Goal: Navigation & Orientation: Find specific page/section

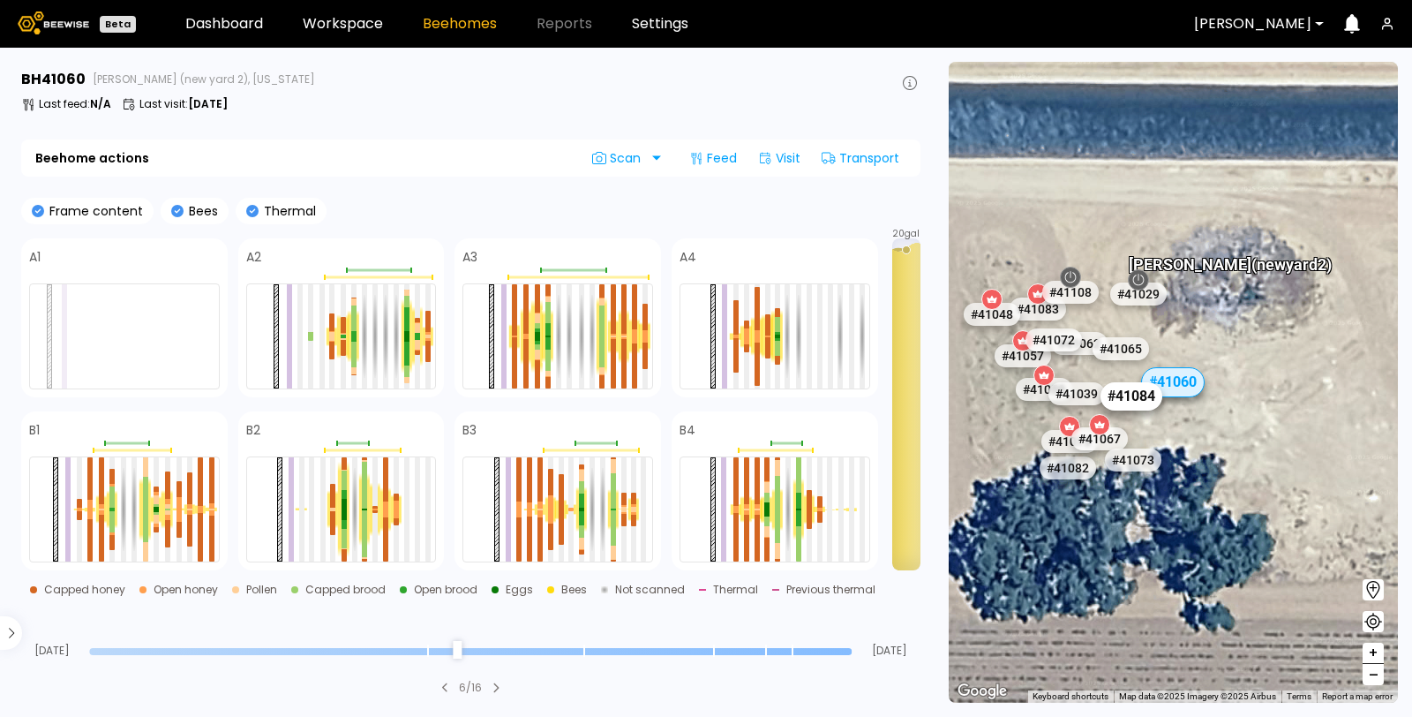
click at [1132, 400] on div "# 41084" at bounding box center [1133, 396] width 62 height 28
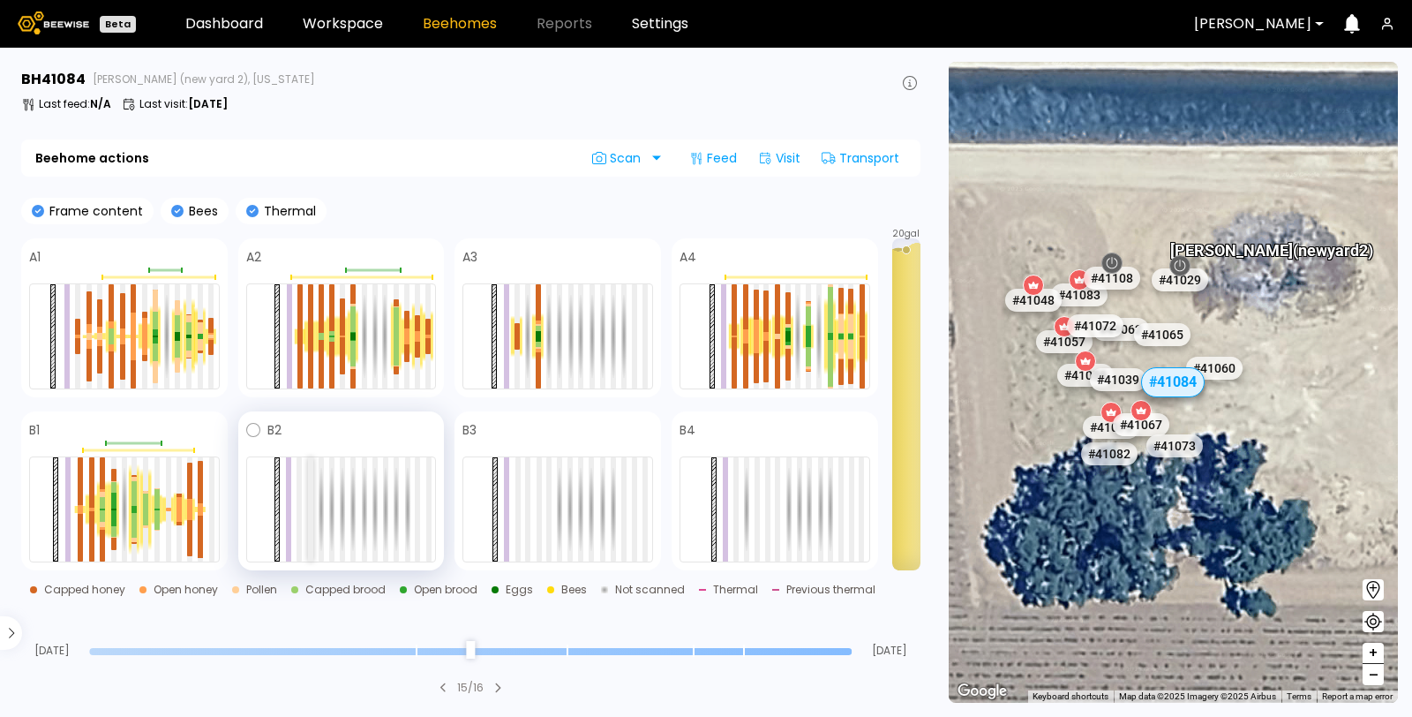
click at [309, 476] on div at bounding box center [310, 509] width 5 height 104
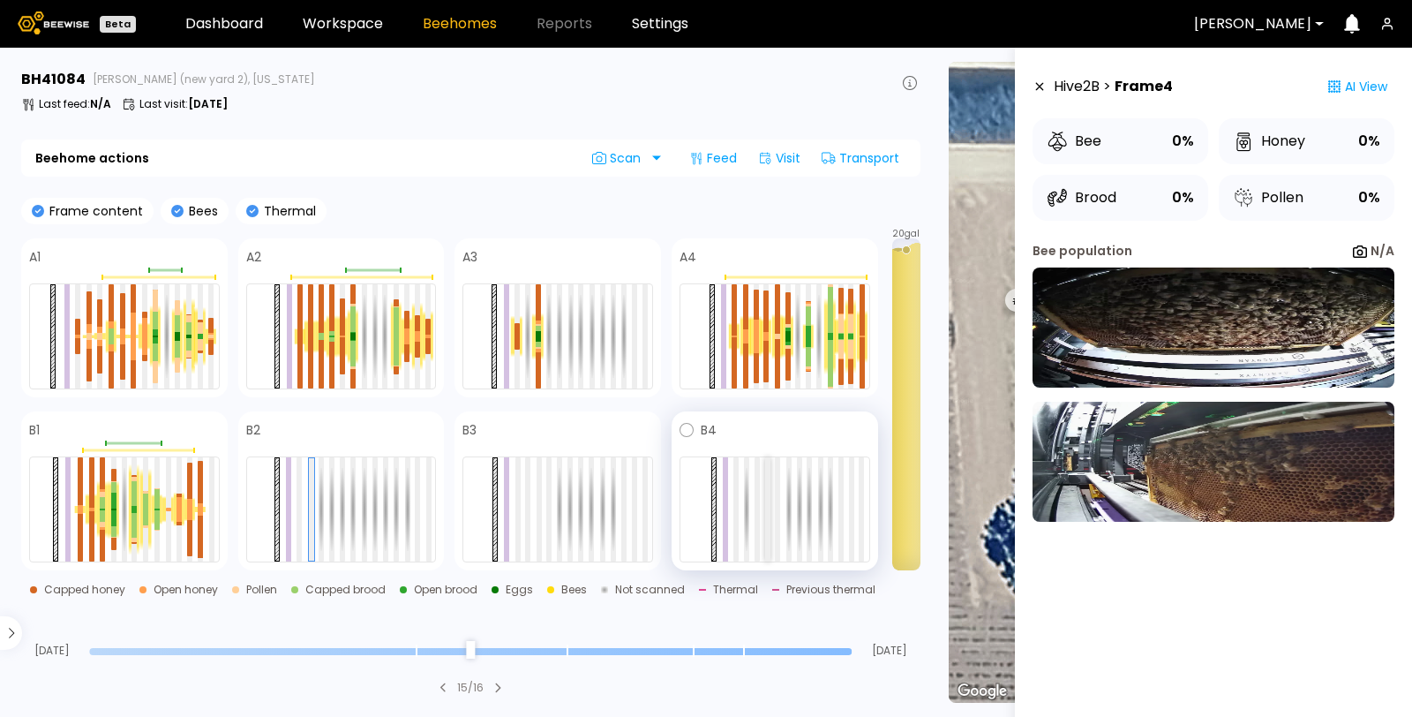
click at [770, 493] on div at bounding box center [767, 509] width 5 height 104
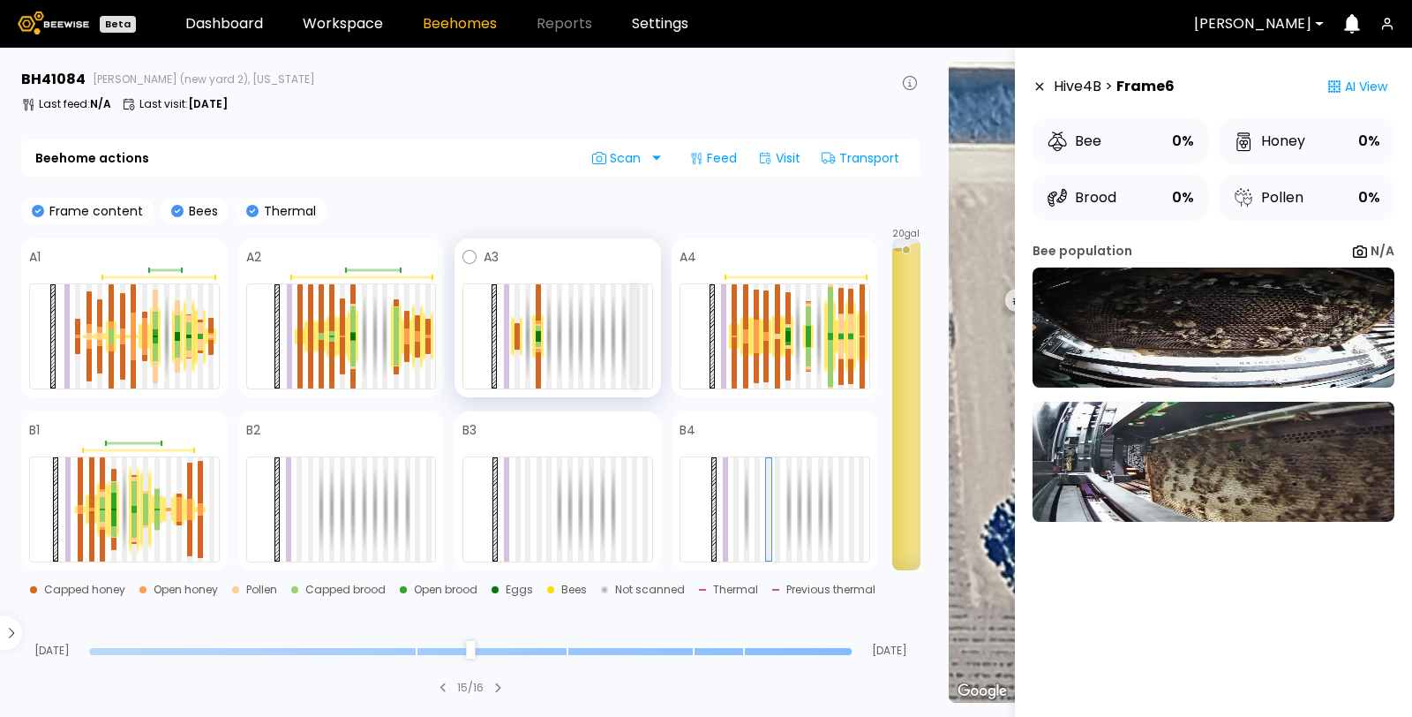
click at [636, 332] on div at bounding box center [634, 336] width 5 height 104
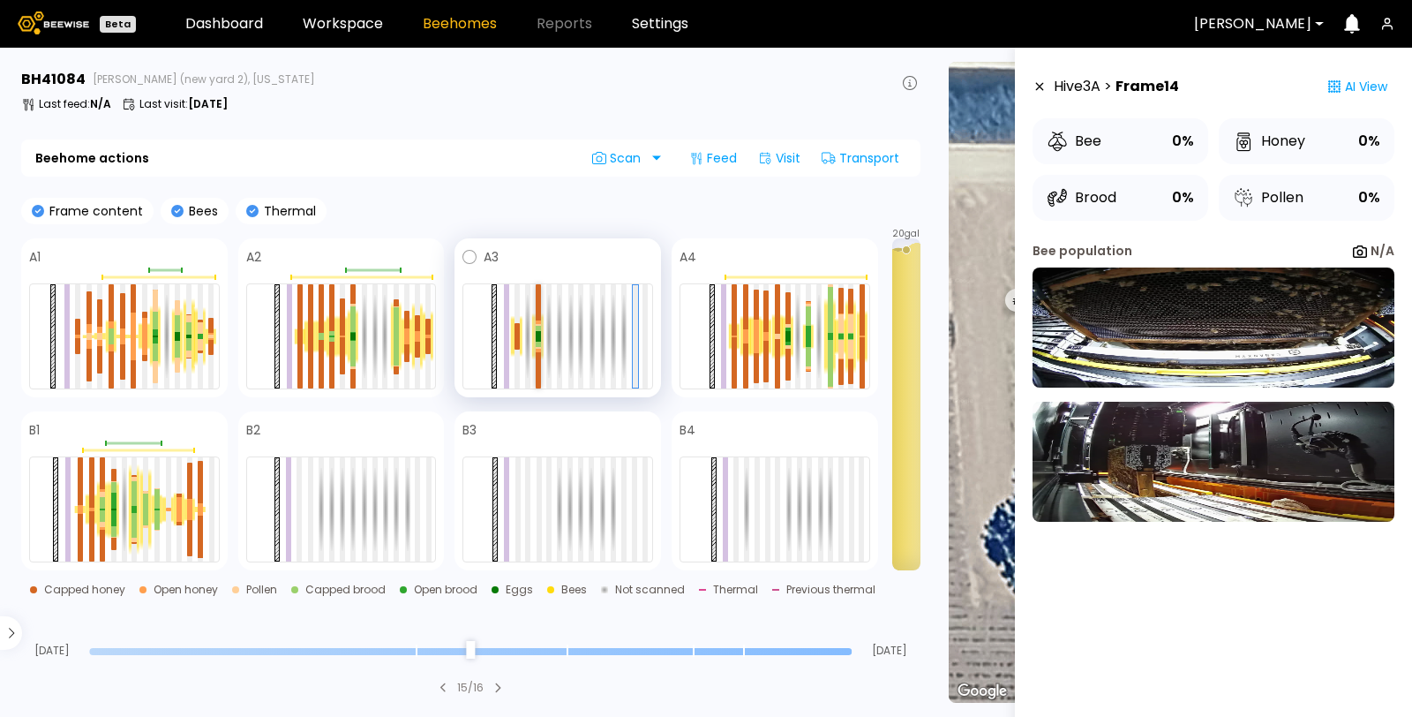
click at [536, 322] on div at bounding box center [538, 322] width 5 height 4
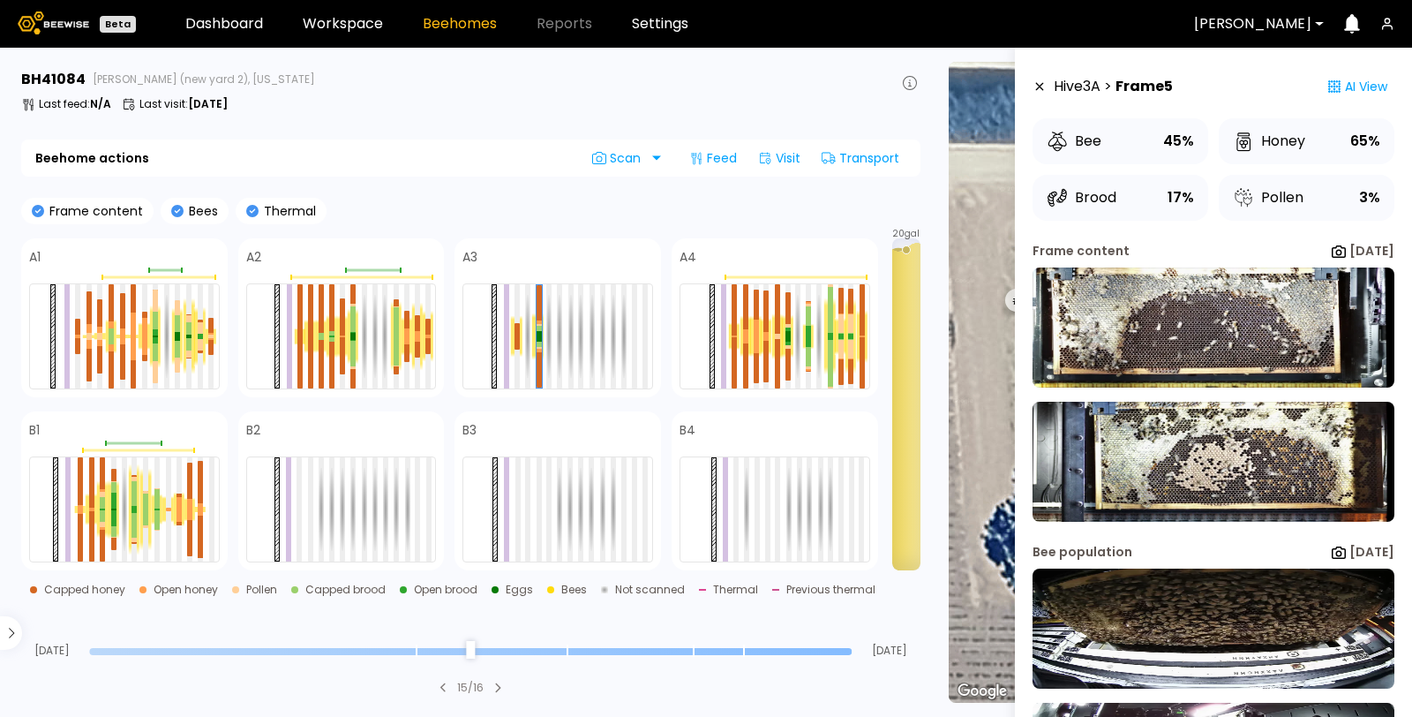
click at [1041, 86] on icon at bounding box center [1040, 86] width 14 height 12
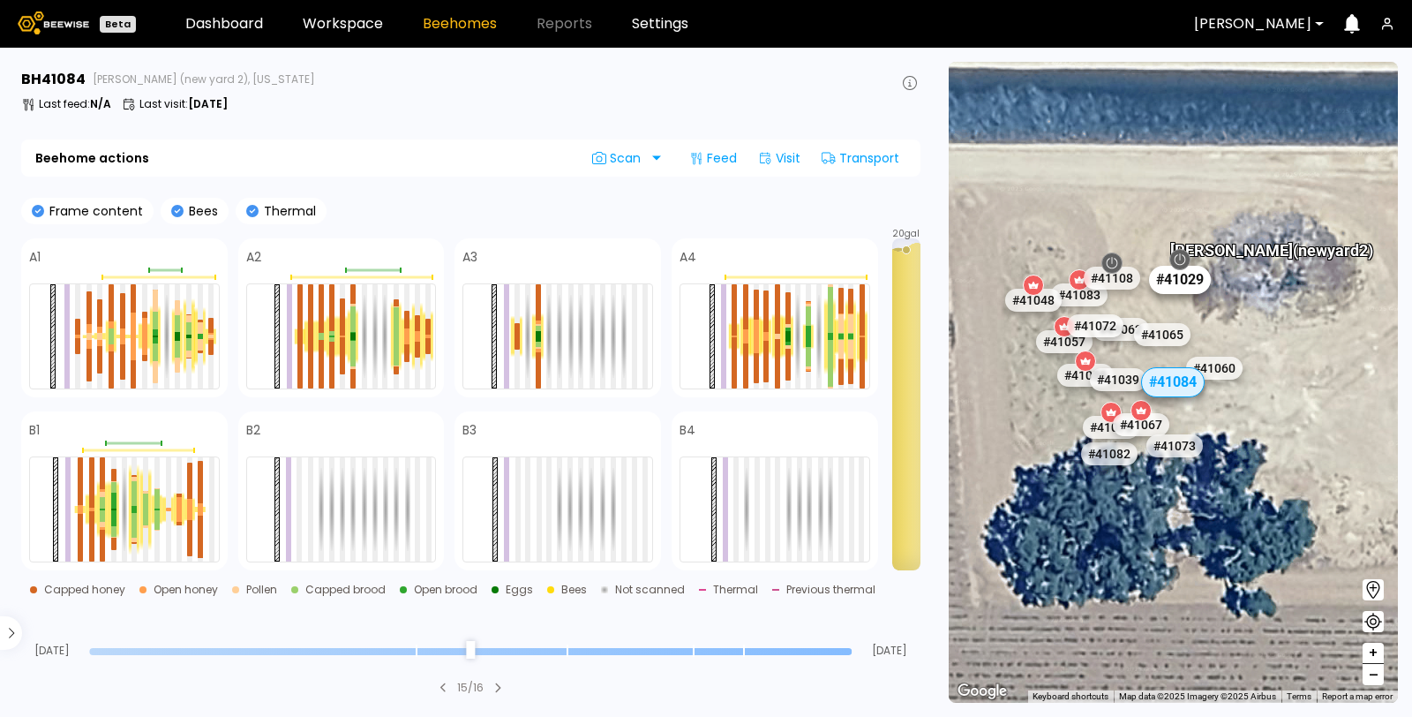
click at [1180, 280] on div "# 41029" at bounding box center [1181, 280] width 62 height 28
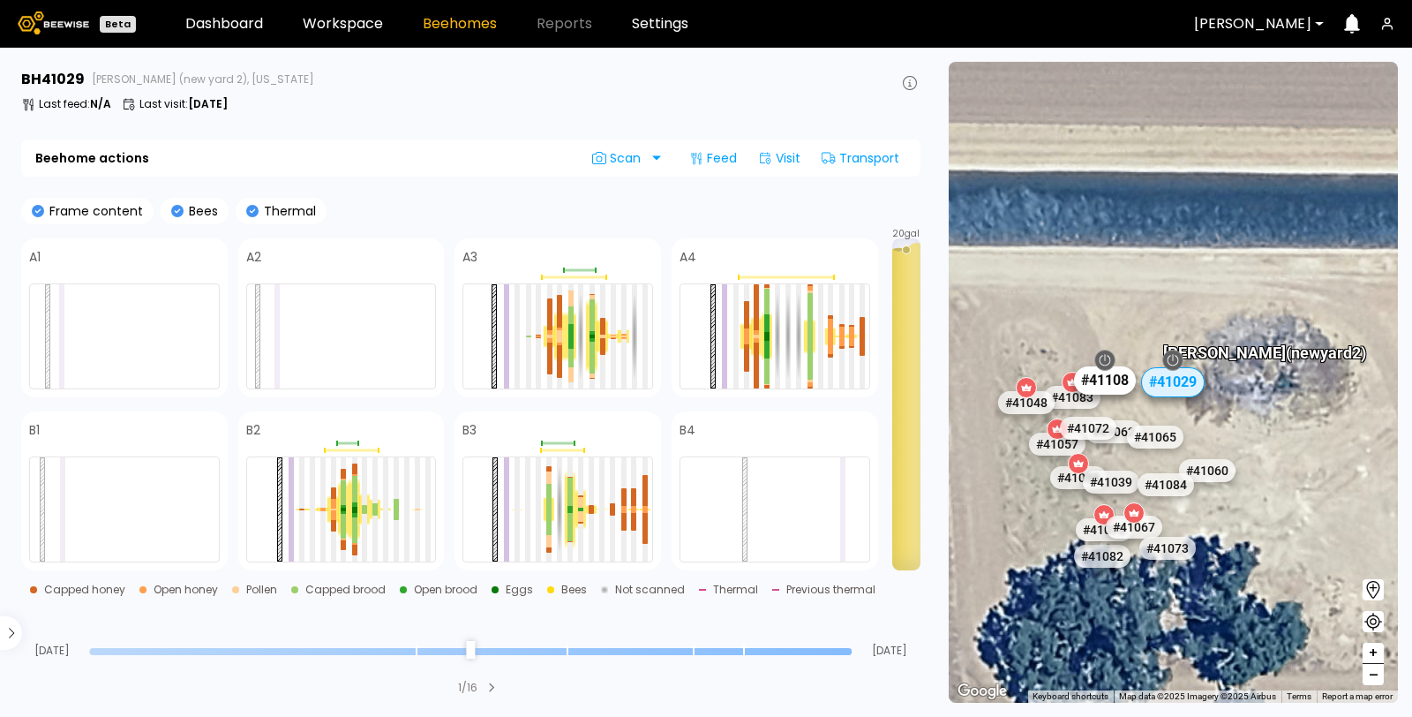
click at [1110, 387] on div "# 41108" at bounding box center [1106, 380] width 62 height 28
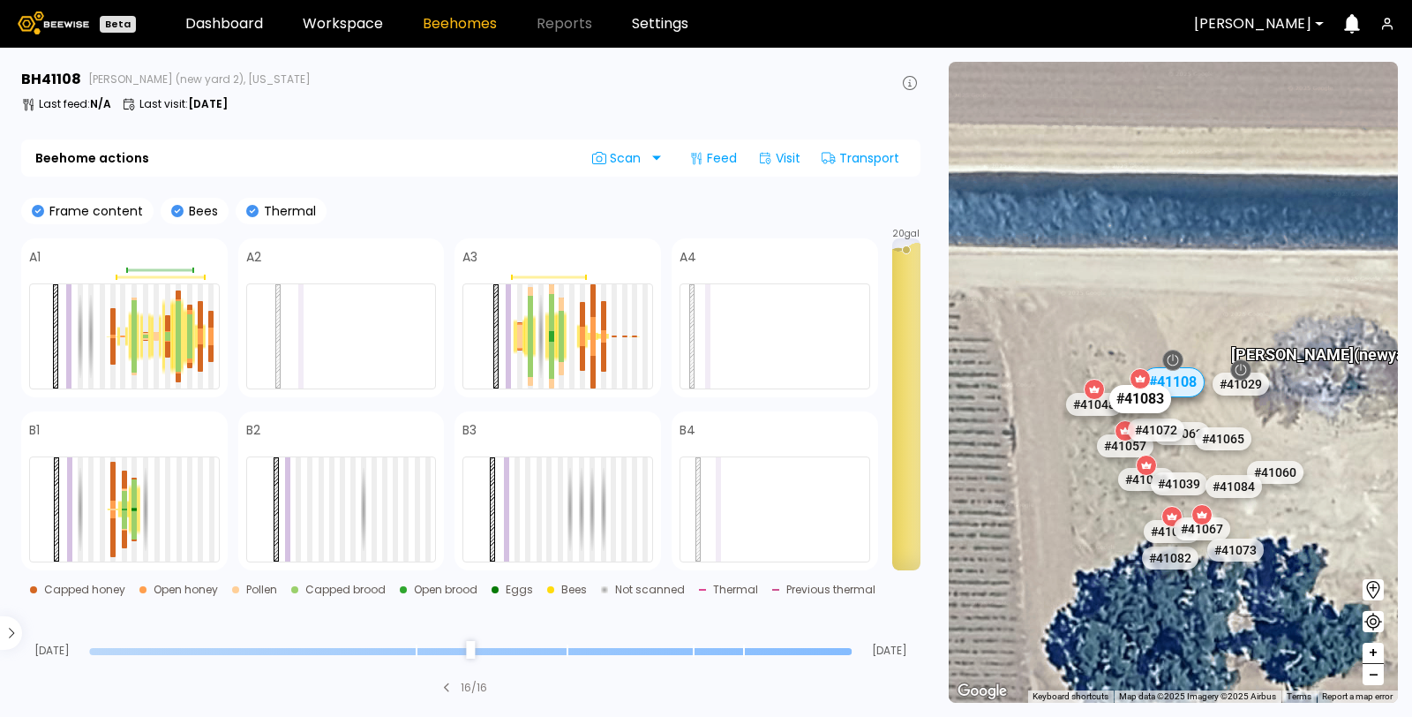
click at [1140, 398] on div "# 41083" at bounding box center [1141, 399] width 62 height 28
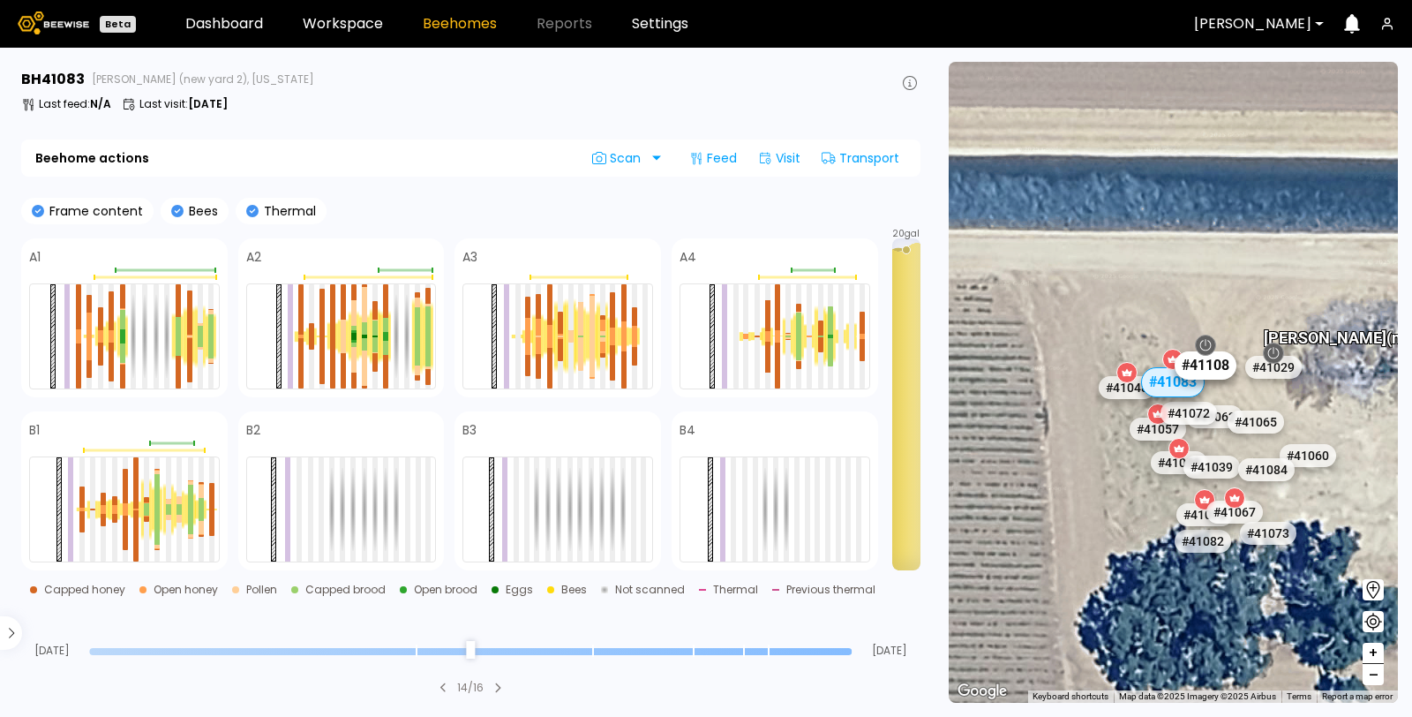
click at [1215, 365] on div "# 41108" at bounding box center [1207, 365] width 62 height 28
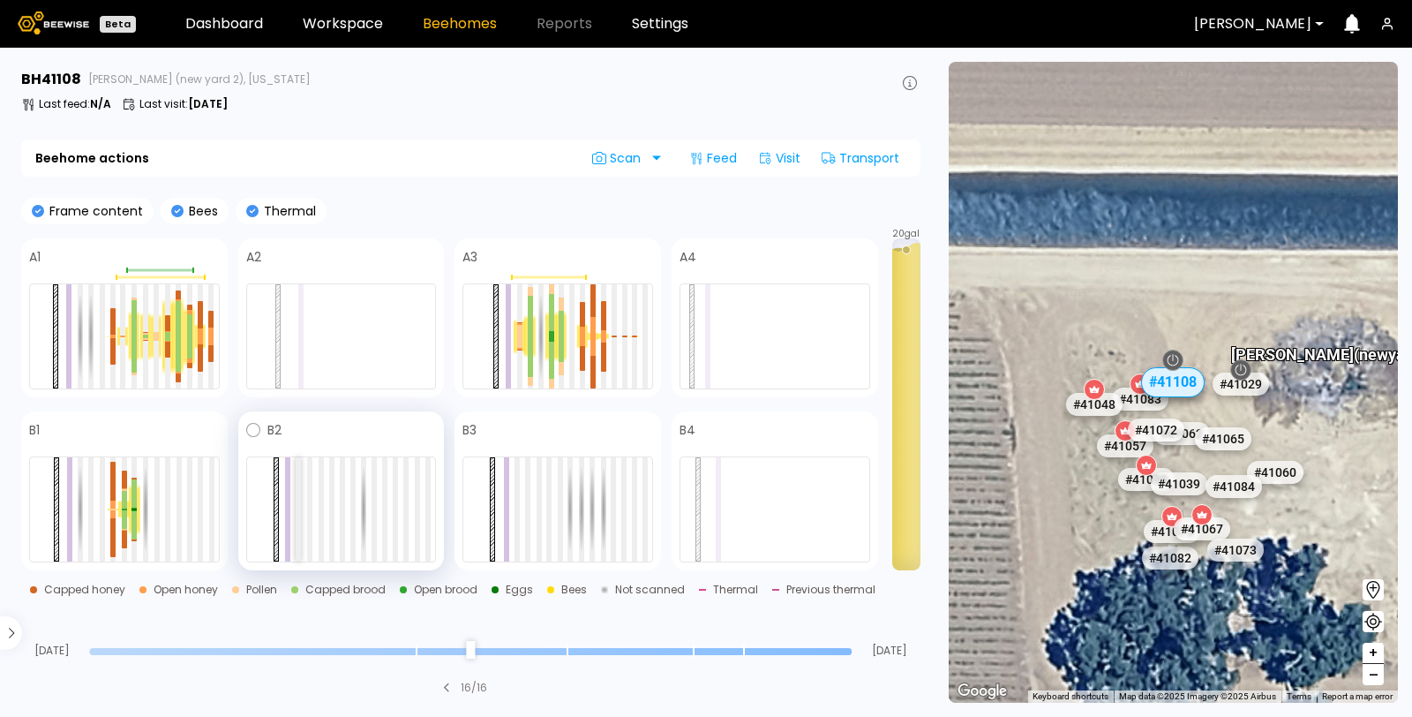
click at [297, 485] on div at bounding box center [298, 509] width 5 height 104
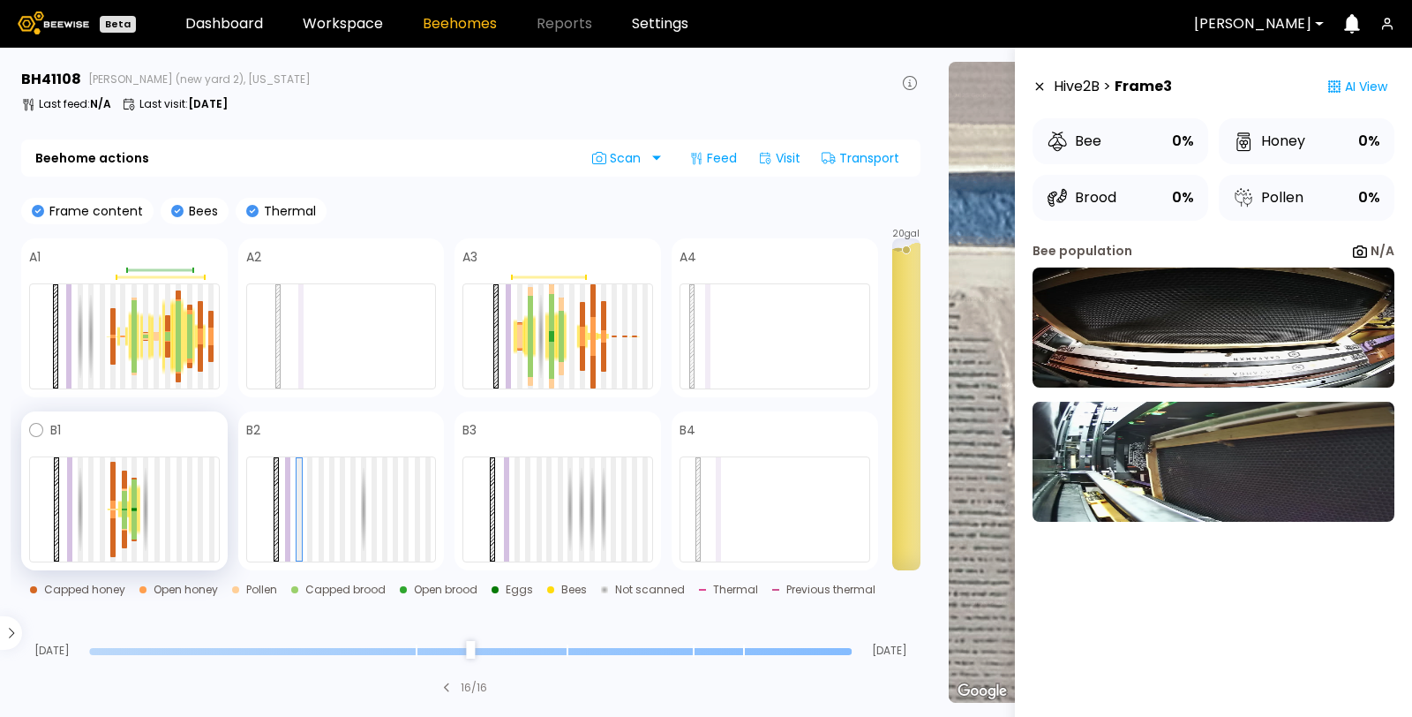
click at [208, 500] on div at bounding box center [124, 509] width 191 height 106
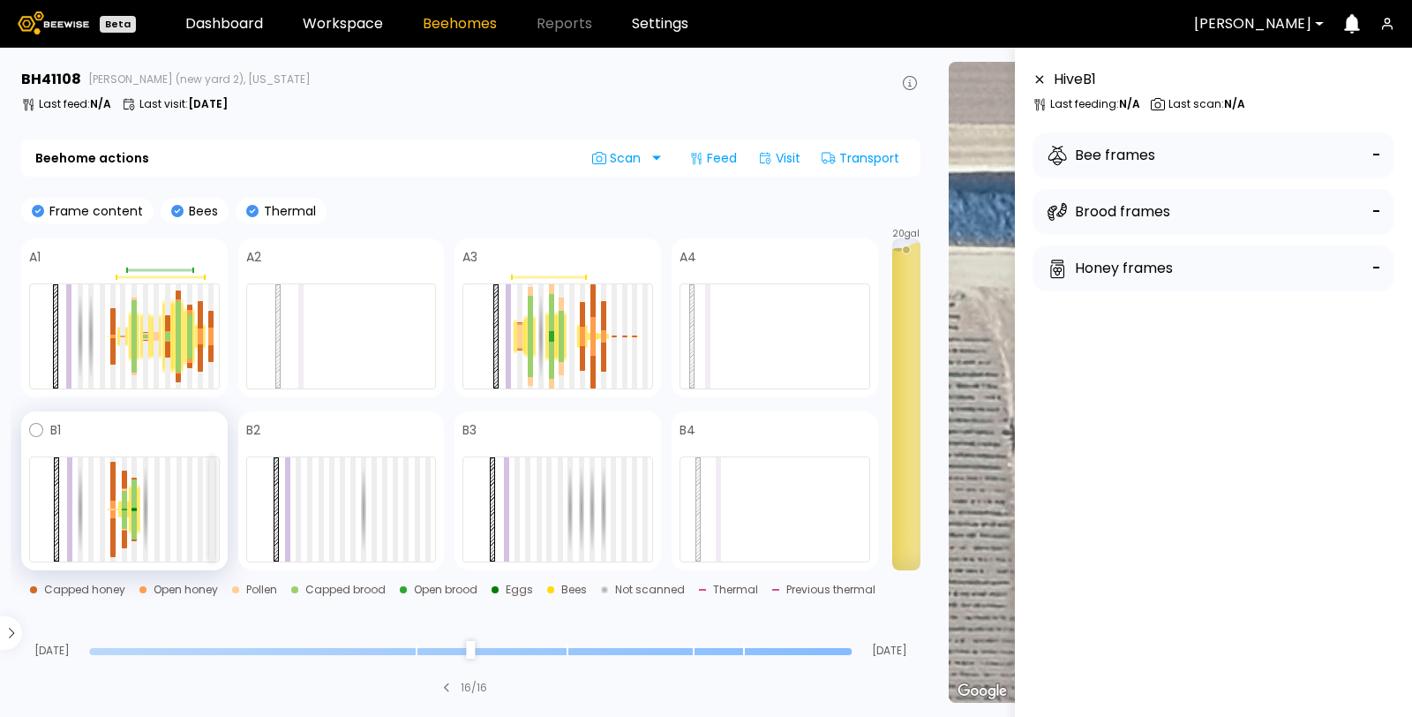
click at [211, 500] on div at bounding box center [211, 509] width 5 height 104
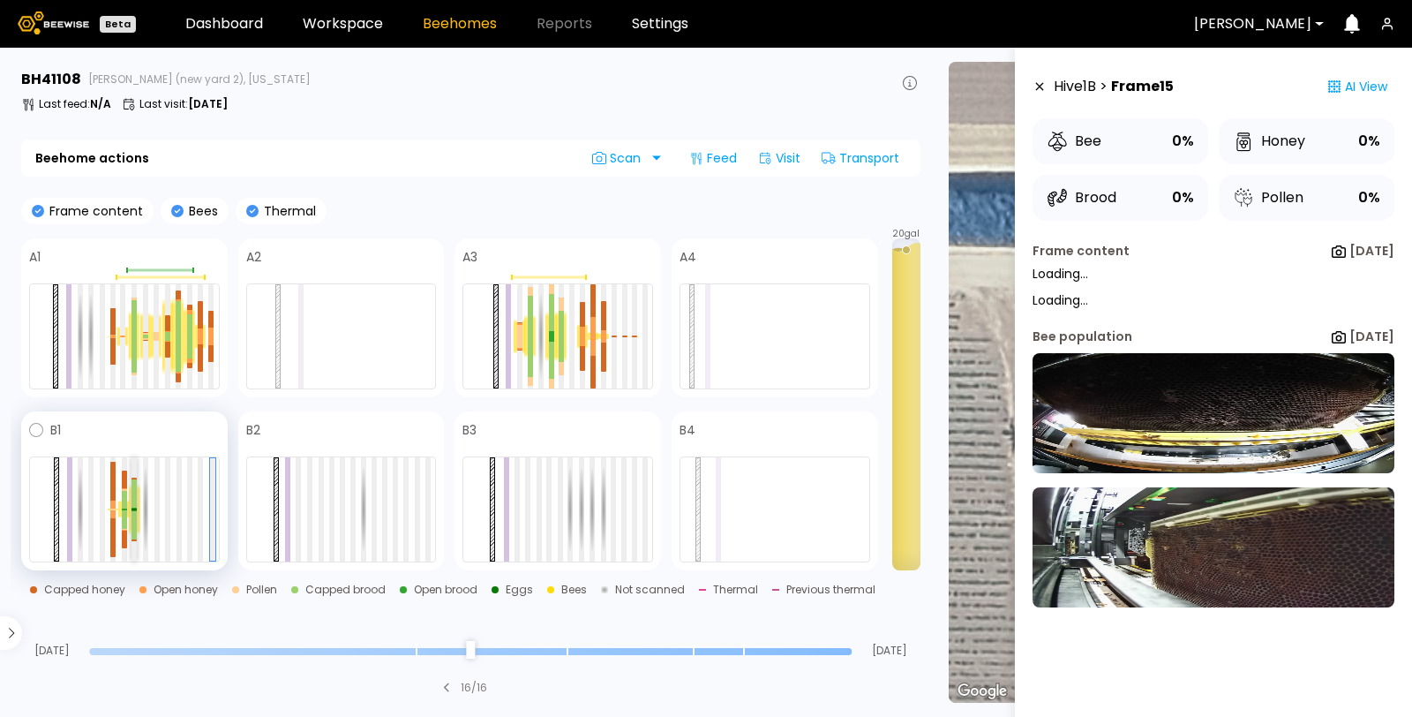
click at [135, 512] on div at bounding box center [134, 524] width 5 height 27
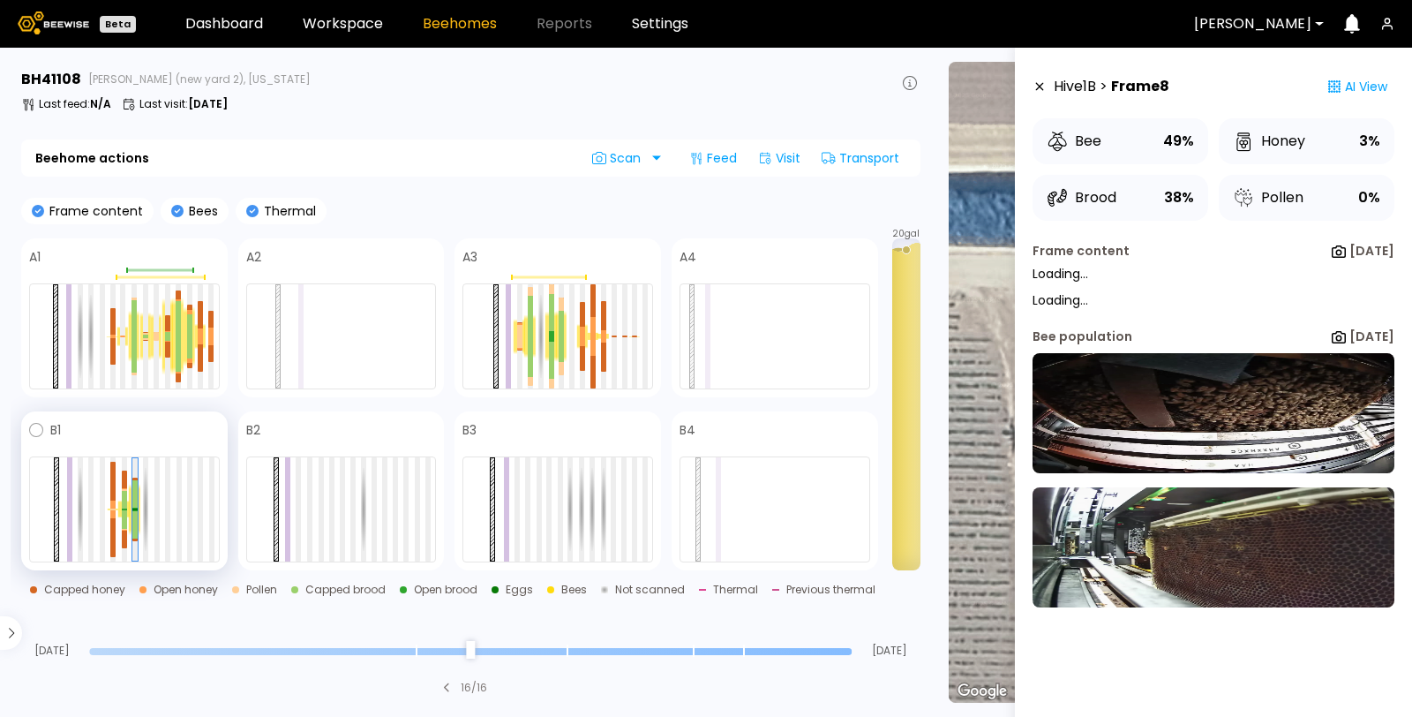
click at [194, 506] on div at bounding box center [124, 509] width 191 height 106
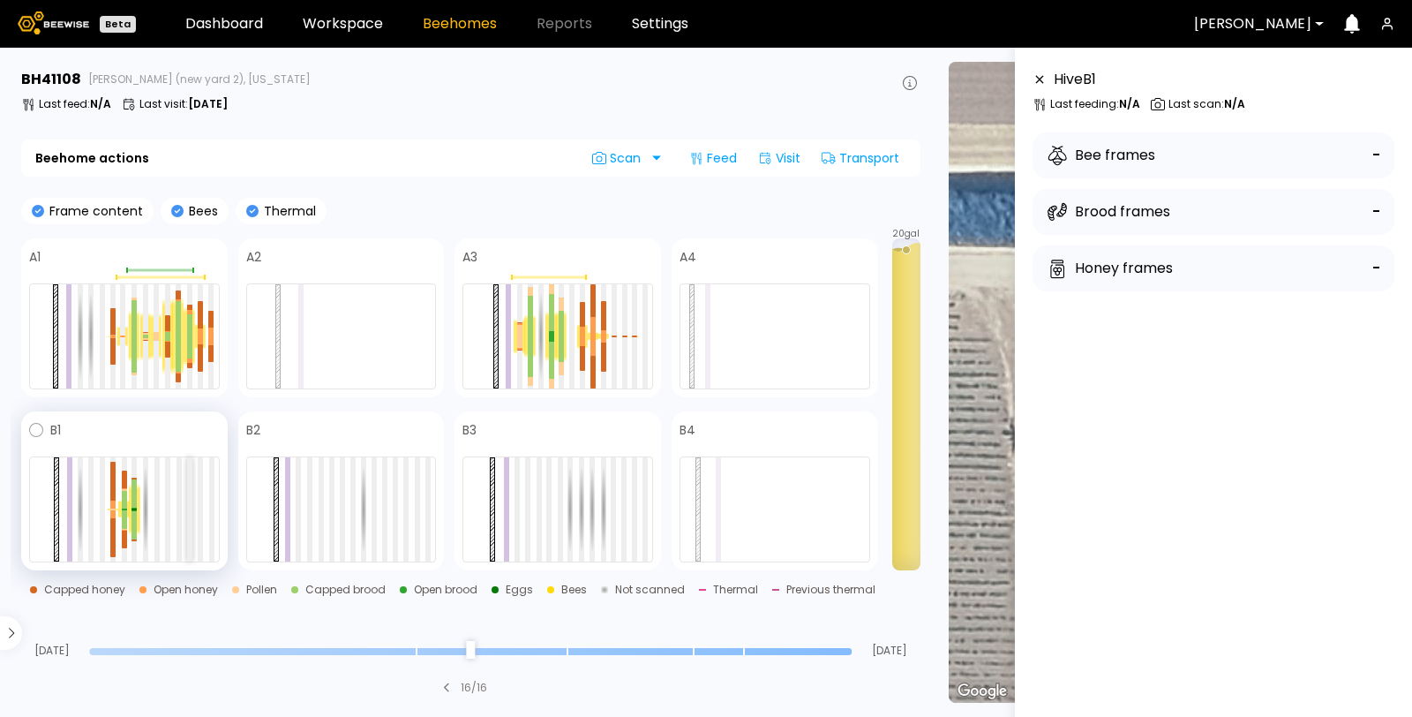
click at [189, 506] on div at bounding box center [189, 509] width 5 height 104
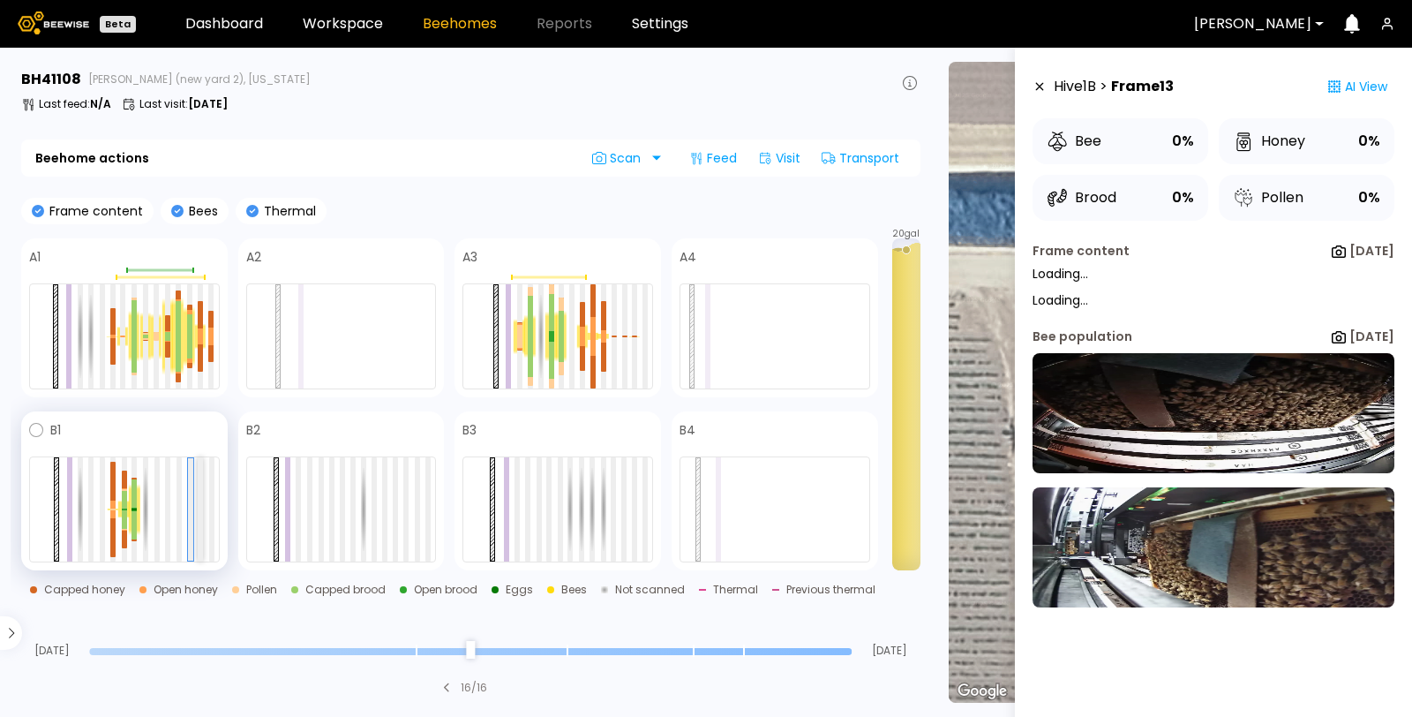
click at [199, 499] on div at bounding box center [200, 509] width 5 height 104
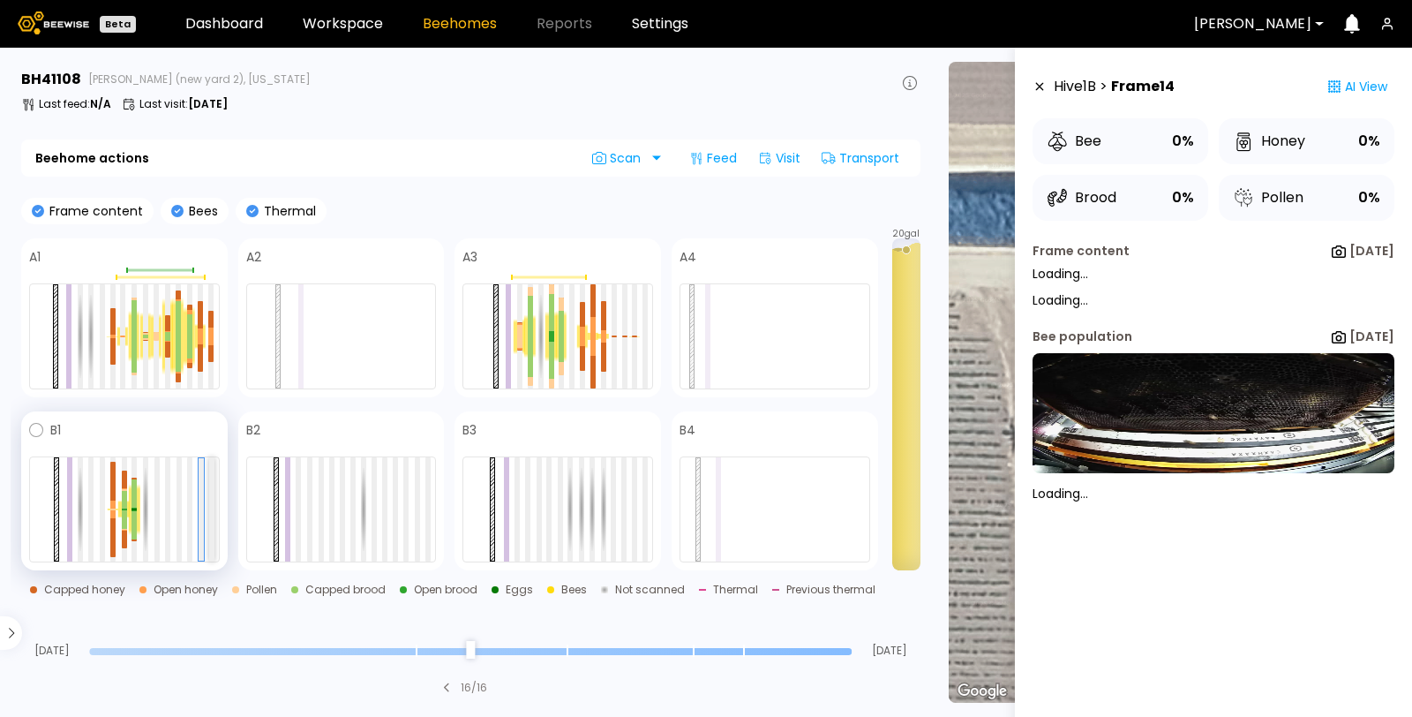
click at [210, 501] on div at bounding box center [211, 509] width 5 height 104
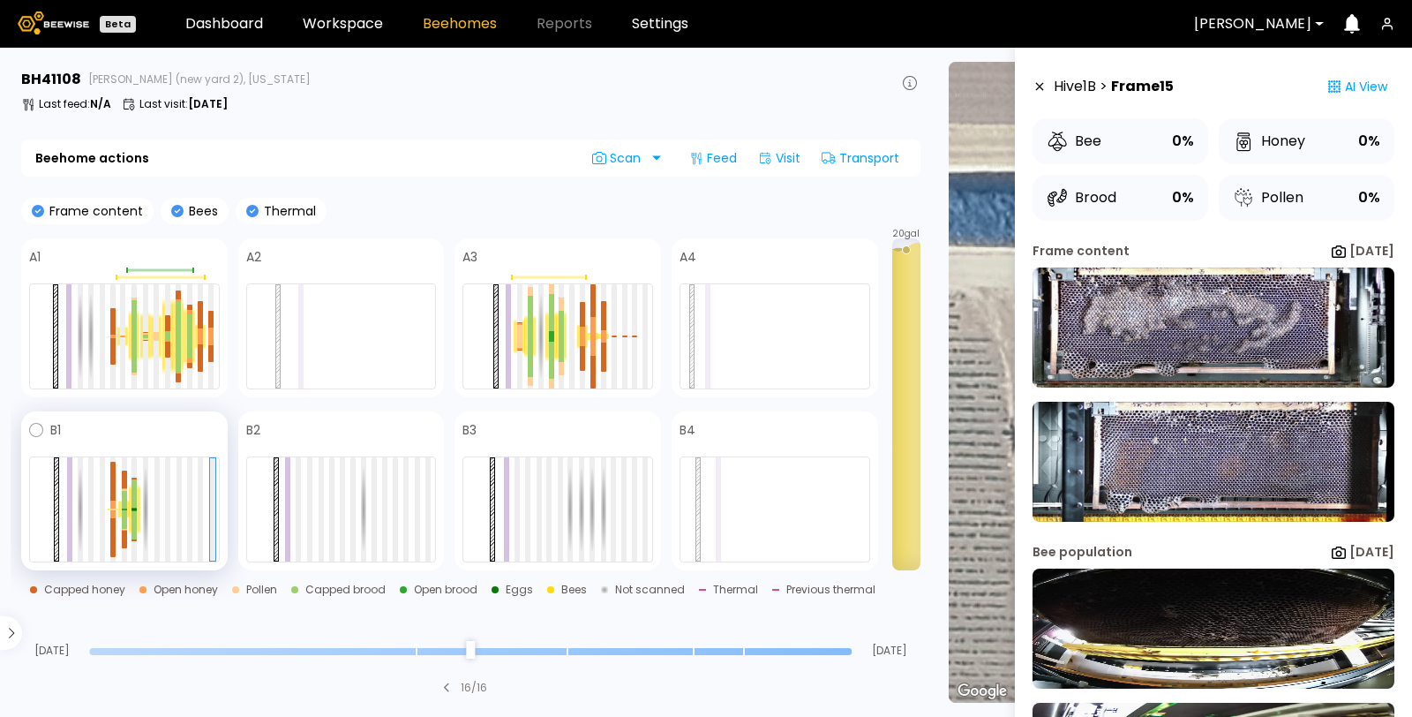
click at [120, 488] on div at bounding box center [124, 509] width 191 height 106
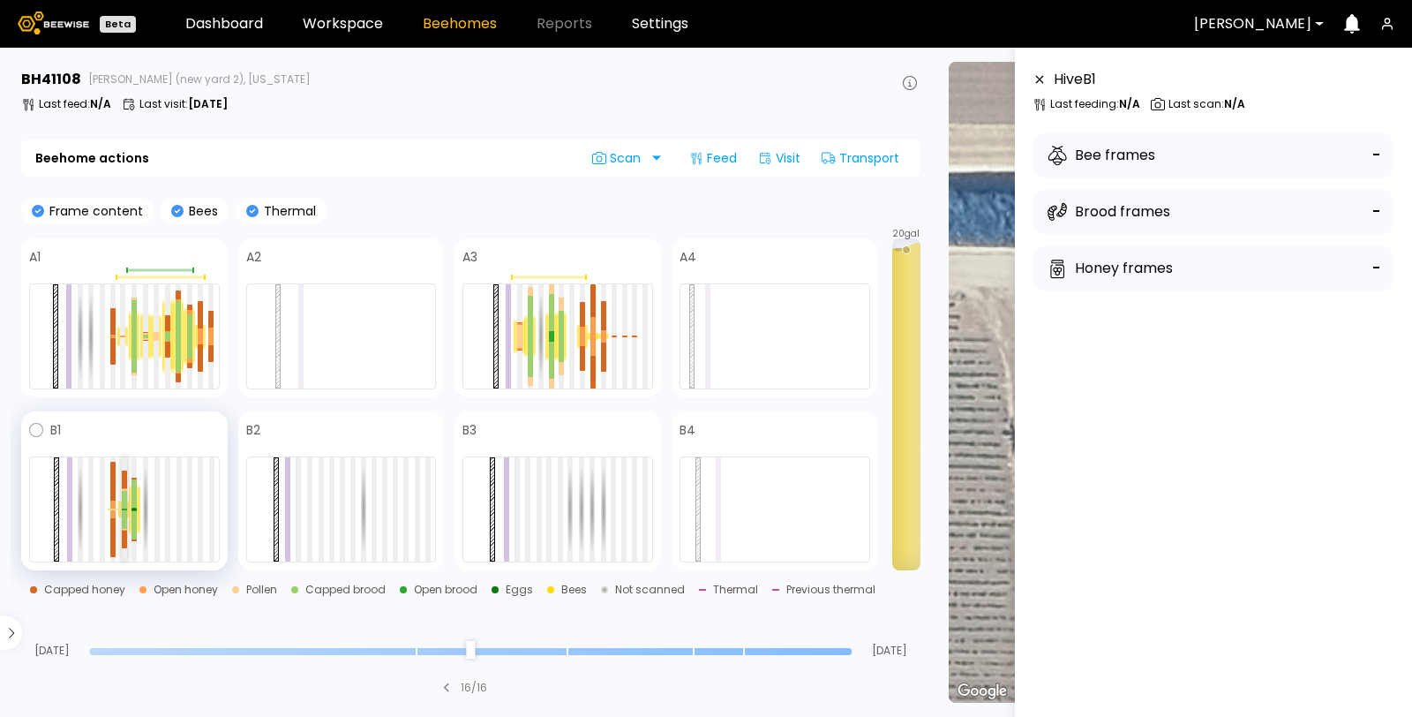
click at [123, 489] on div at bounding box center [124, 490] width 5 height 2
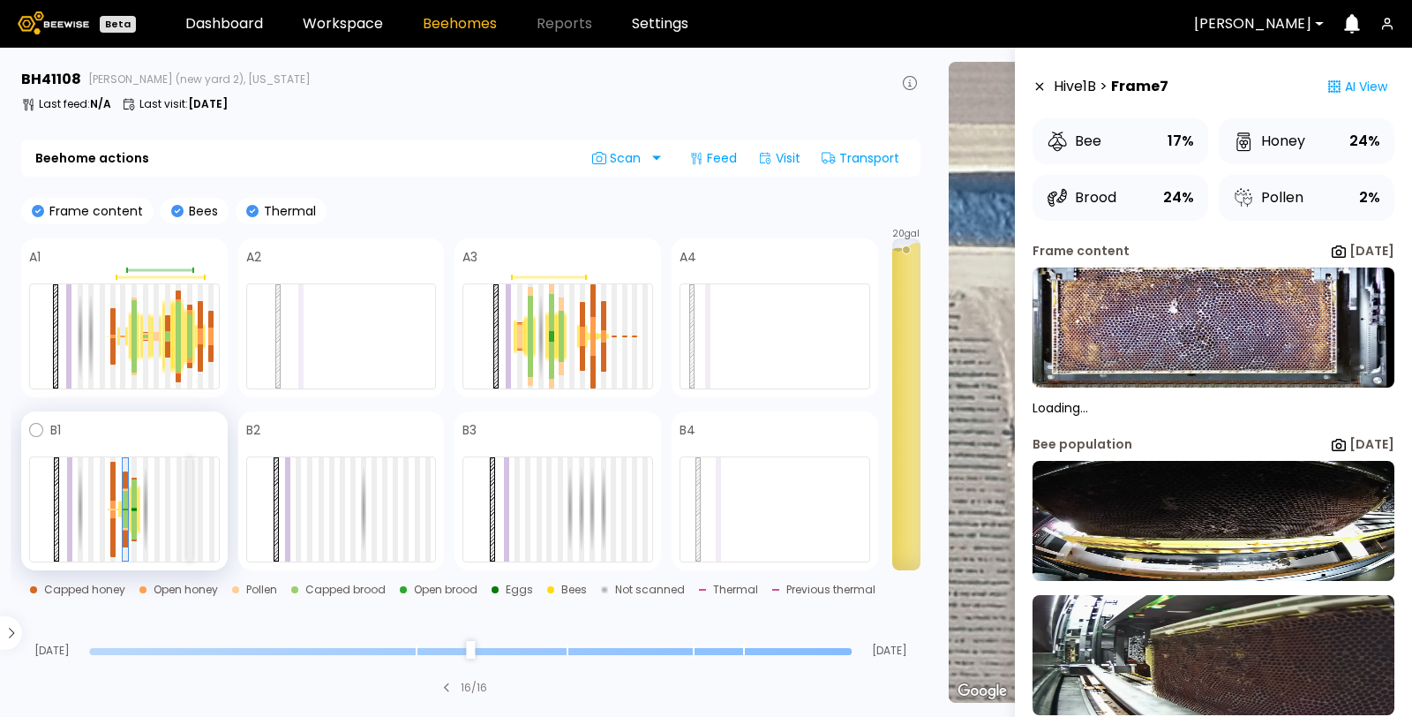
click at [188, 497] on div at bounding box center [189, 509] width 5 height 104
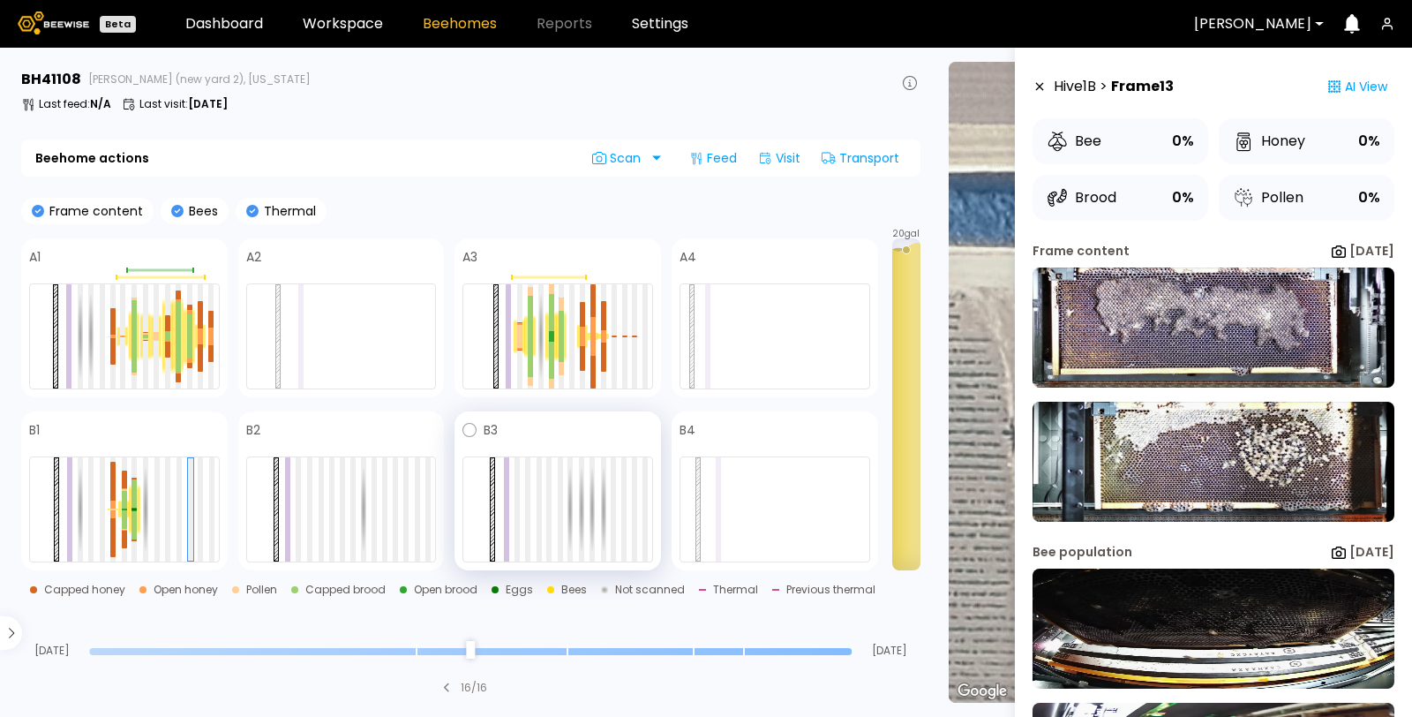
click at [541, 516] on div at bounding box center [558, 509] width 191 height 106
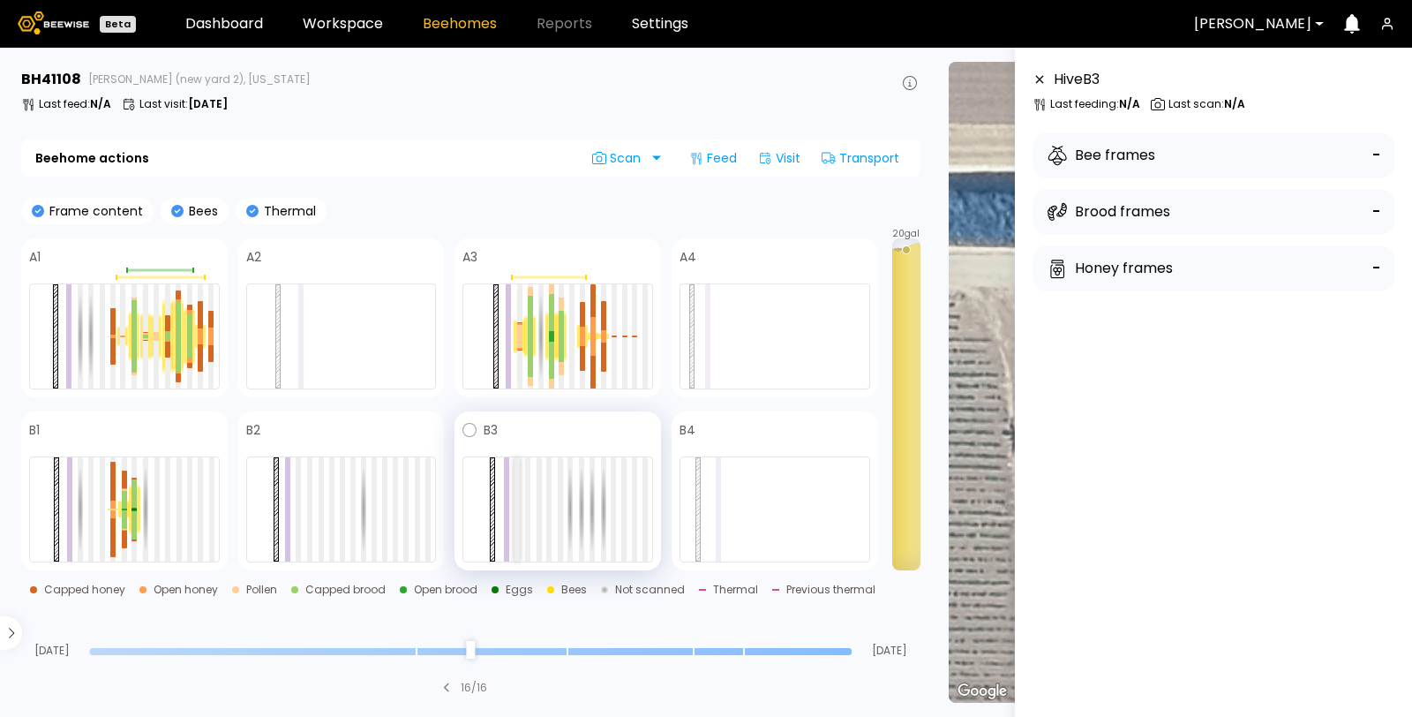
click at [515, 516] on div at bounding box center [517, 509] width 5 height 104
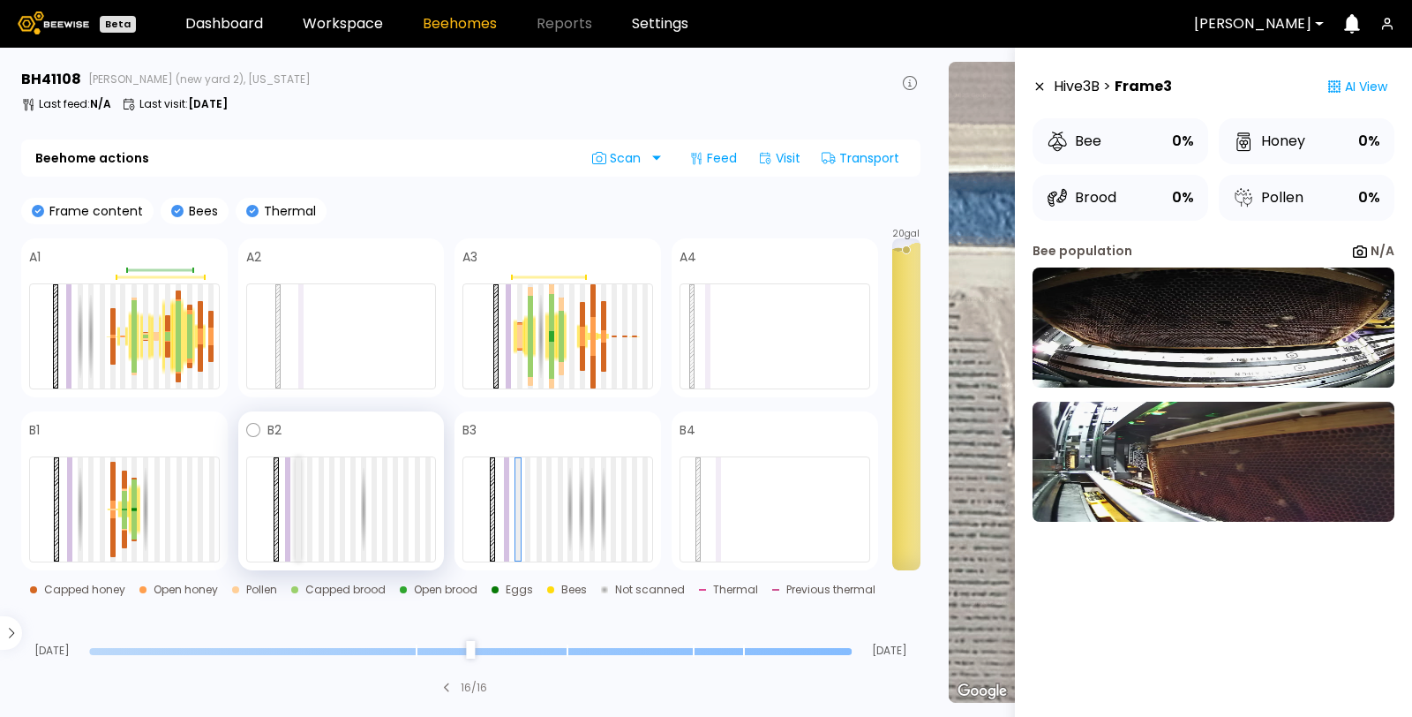
click at [300, 468] on div at bounding box center [298, 509] width 5 height 104
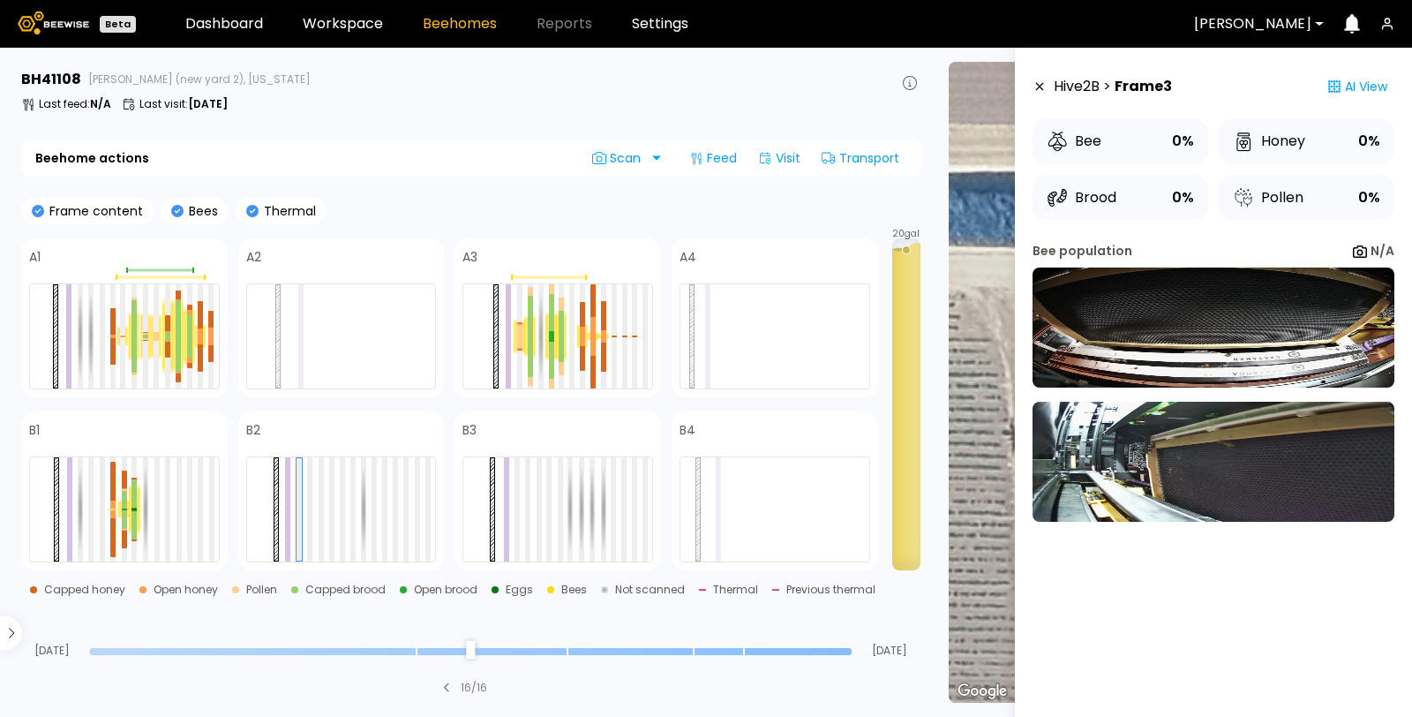
click at [1037, 89] on icon at bounding box center [1040, 86] width 14 height 12
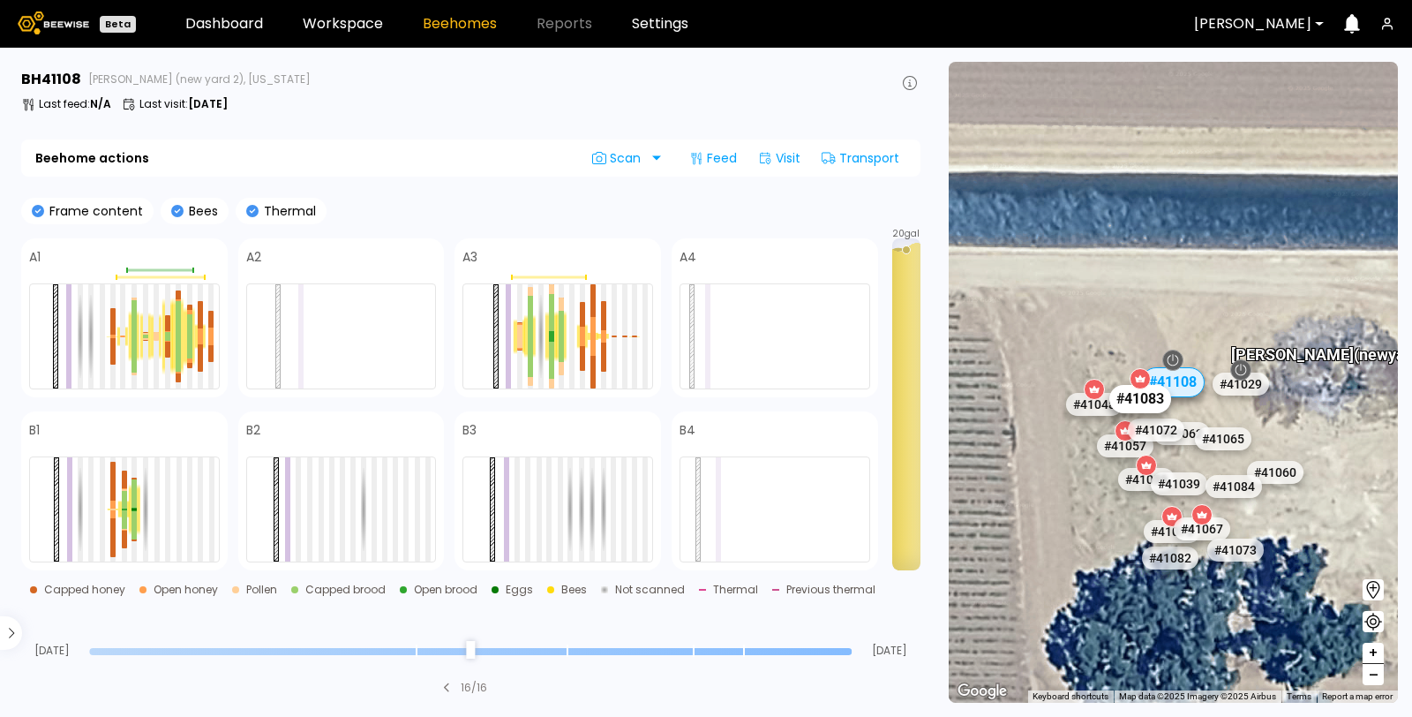
click at [1148, 406] on div "# 41083" at bounding box center [1141, 399] width 62 height 28
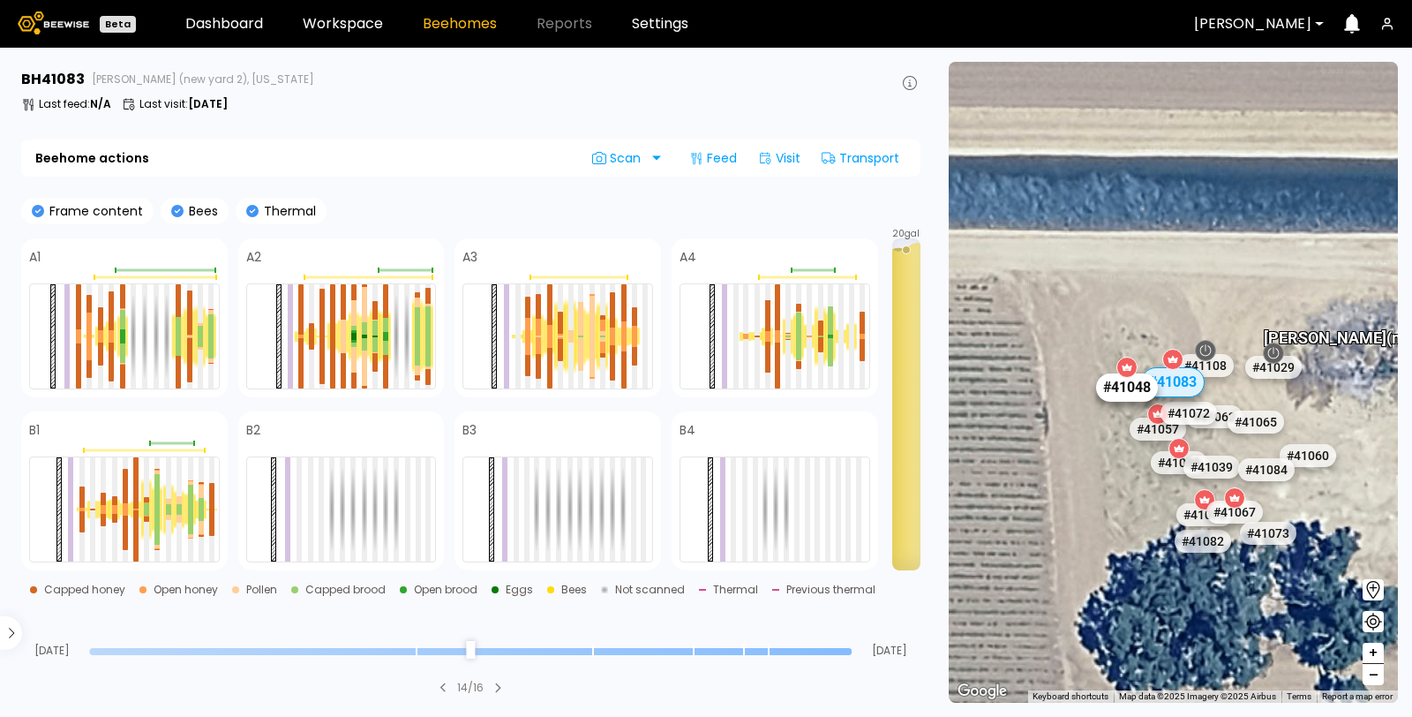
click at [1118, 393] on div "# 41048" at bounding box center [1128, 387] width 62 height 28
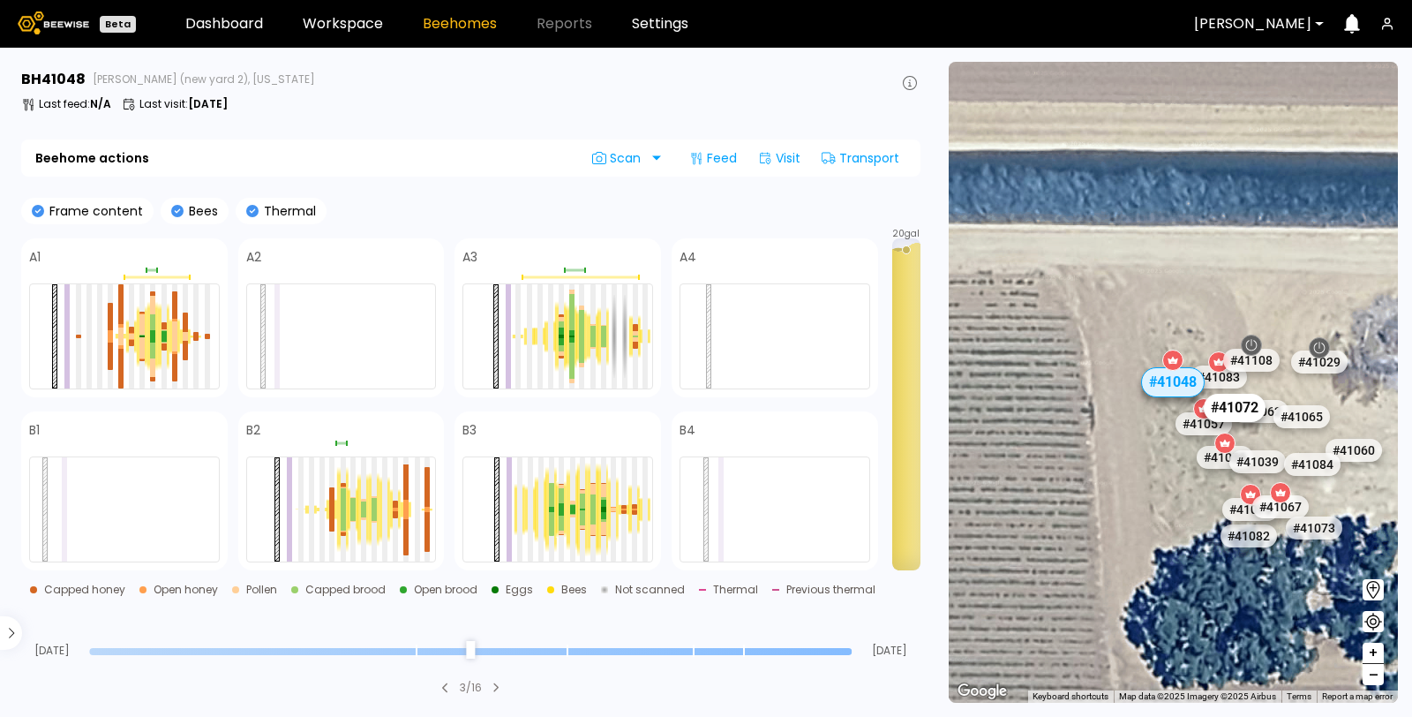
click at [1225, 406] on div "# 41072" at bounding box center [1235, 408] width 62 height 28
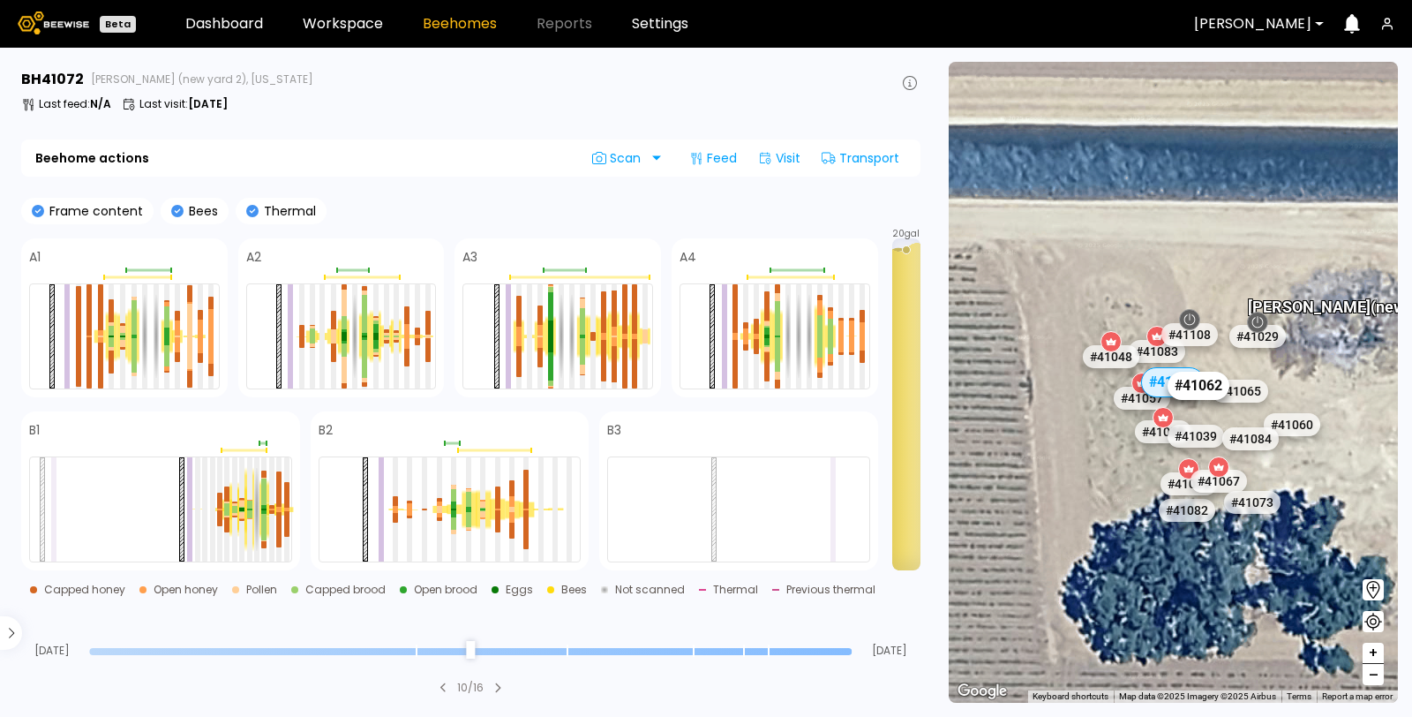
click at [1208, 395] on div "# 41062" at bounding box center [1200, 386] width 62 height 28
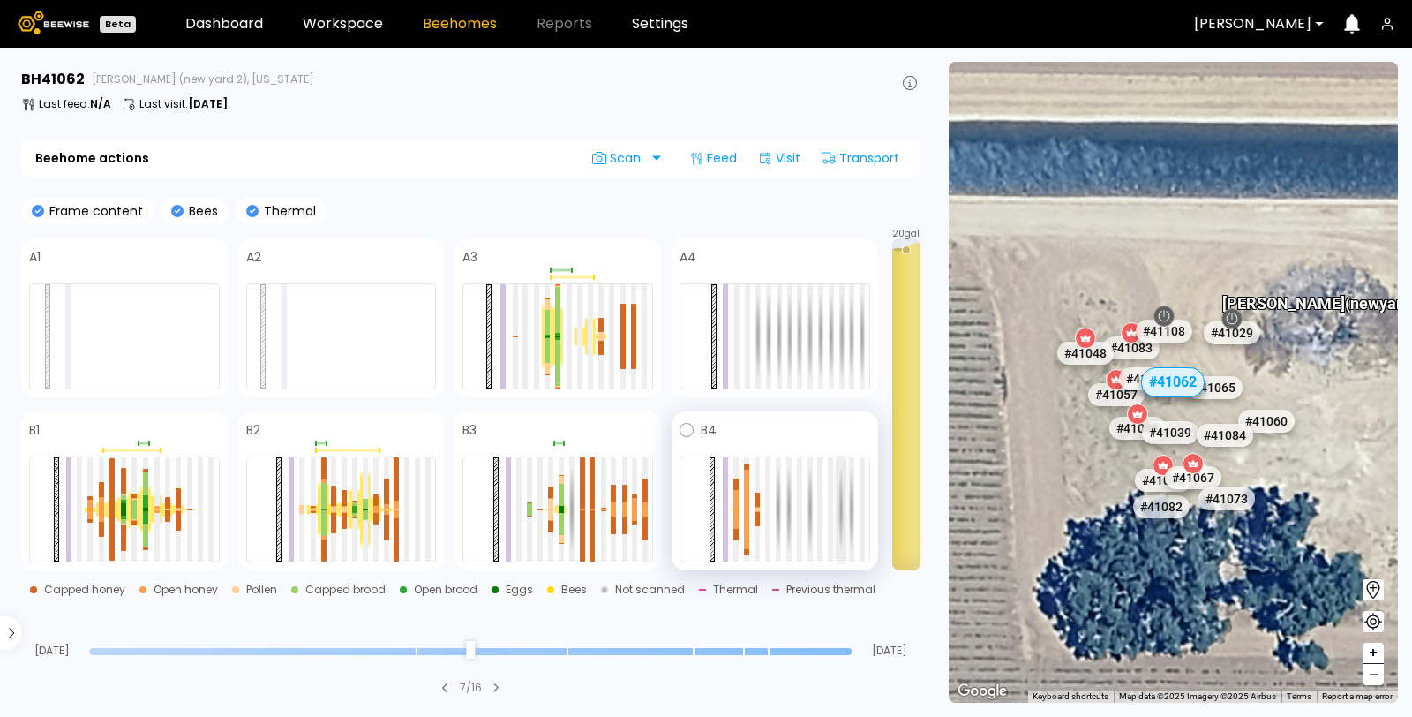
click at [841, 500] on div at bounding box center [841, 509] width 5 height 104
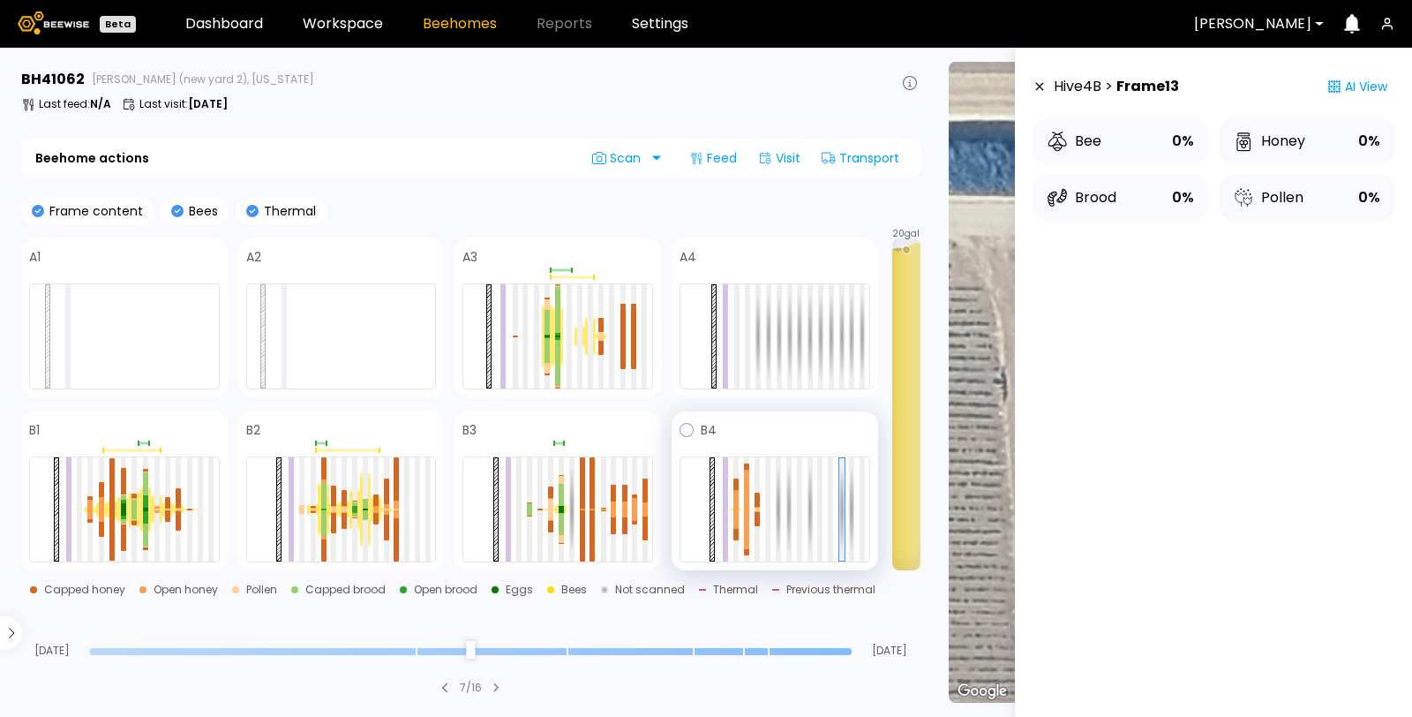
click at [743, 479] on div at bounding box center [775, 509] width 191 height 106
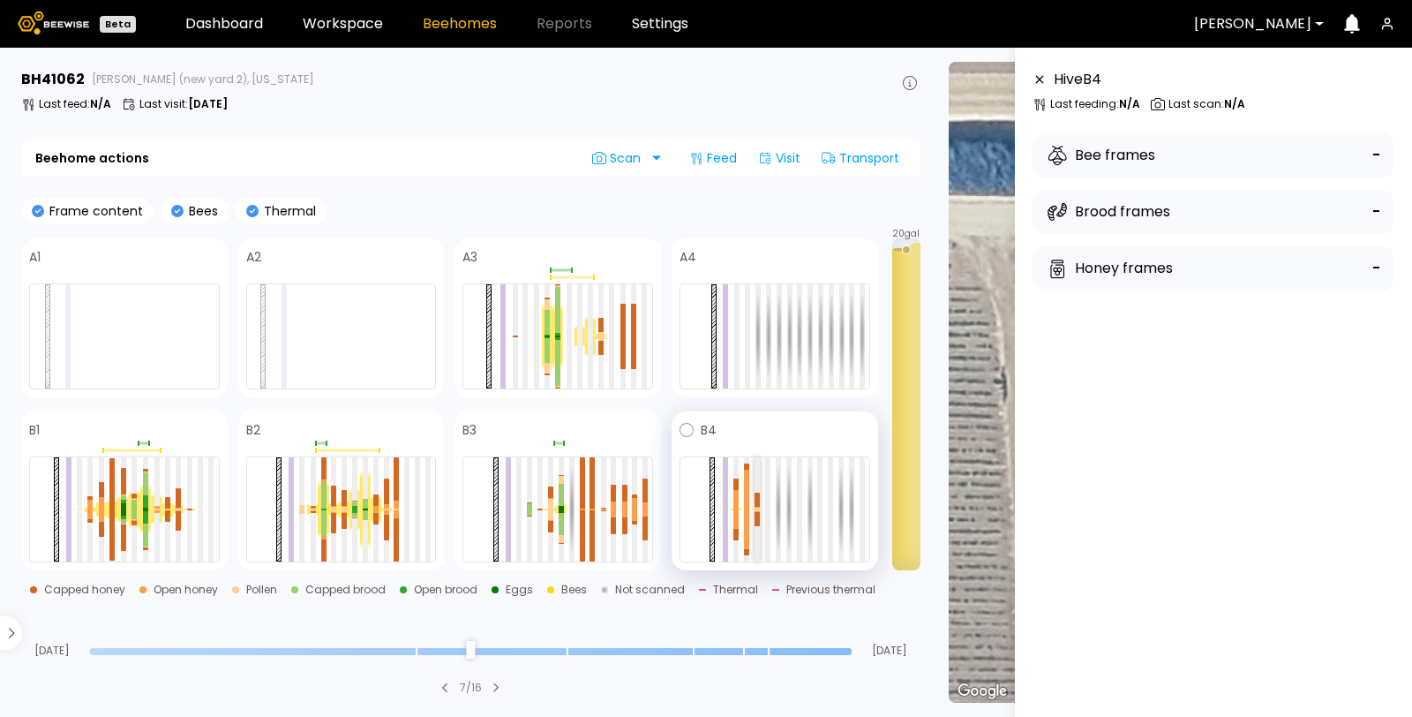
click at [756, 478] on div at bounding box center [757, 509] width 5 height 104
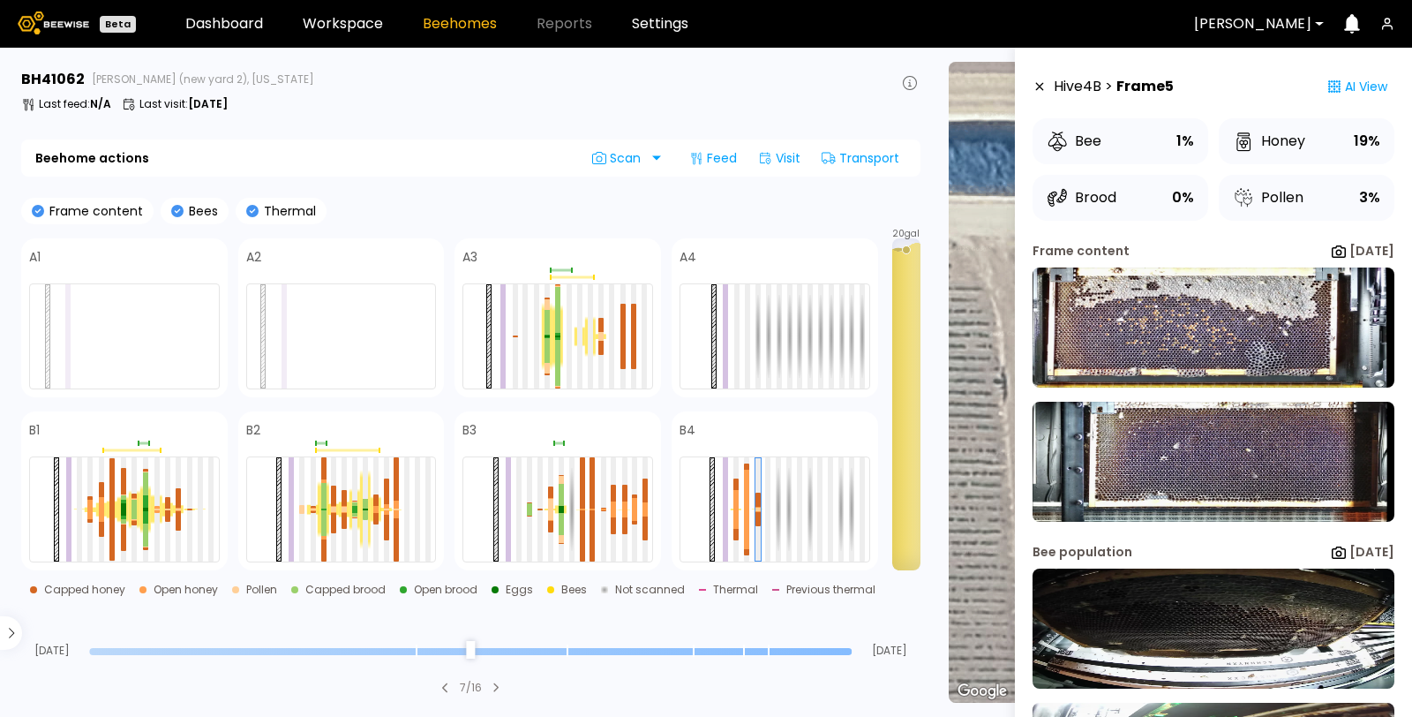
click at [1042, 88] on icon at bounding box center [1040, 86] width 14 height 12
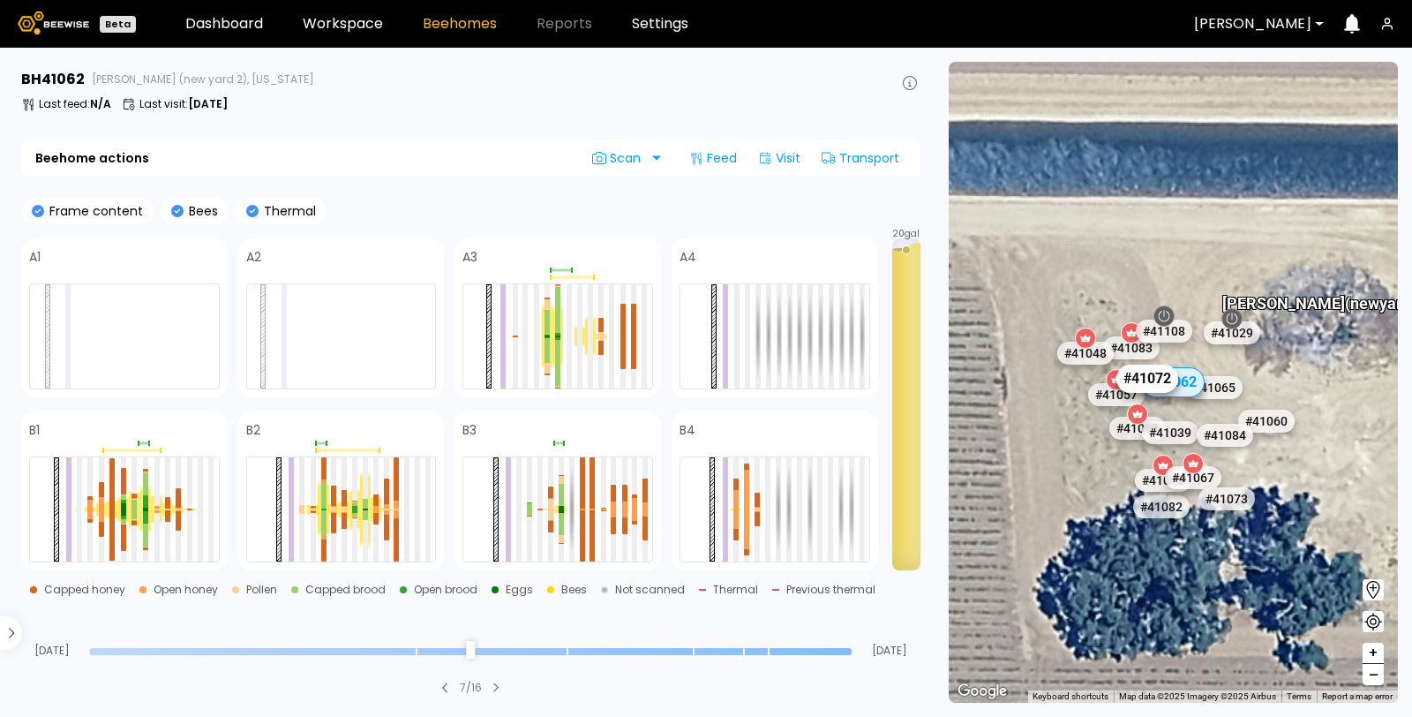
click at [1130, 376] on div "# 41072" at bounding box center [1148, 379] width 62 height 28
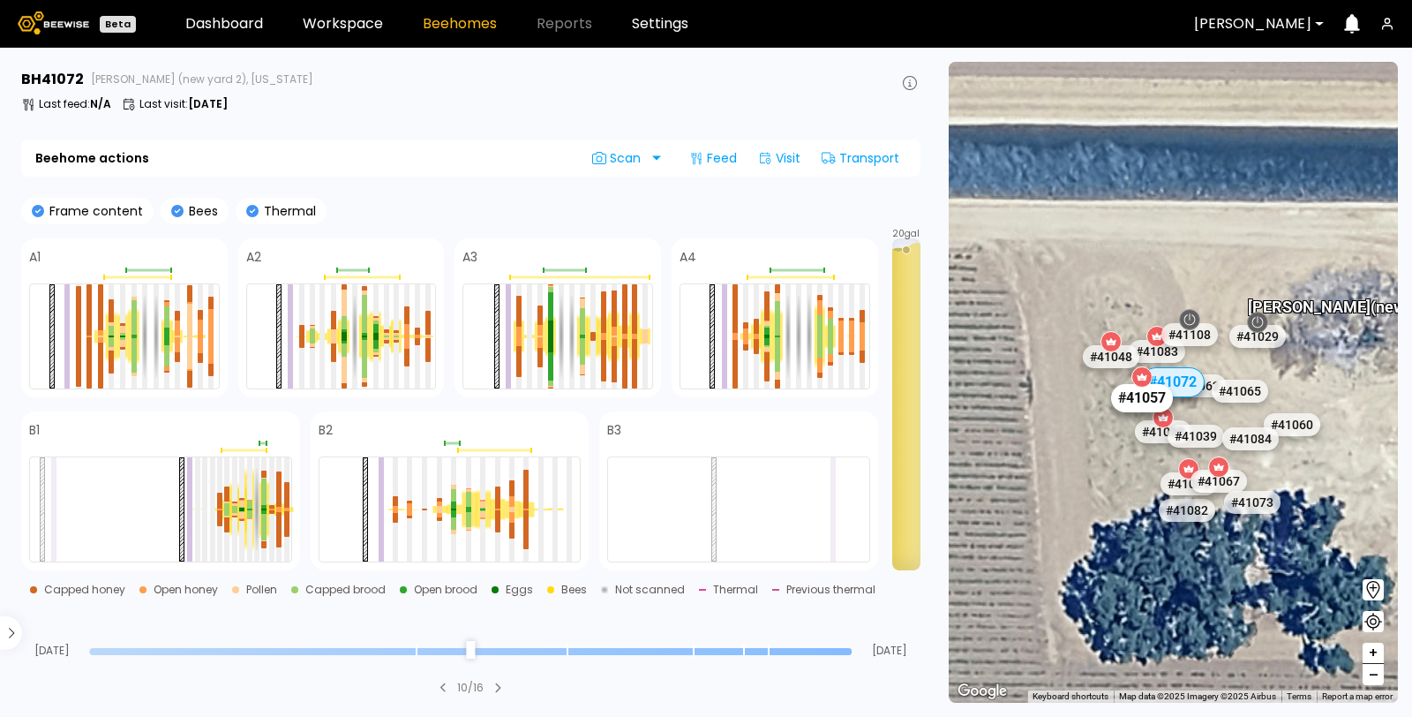
click at [1135, 402] on div "# 41057" at bounding box center [1142, 398] width 62 height 28
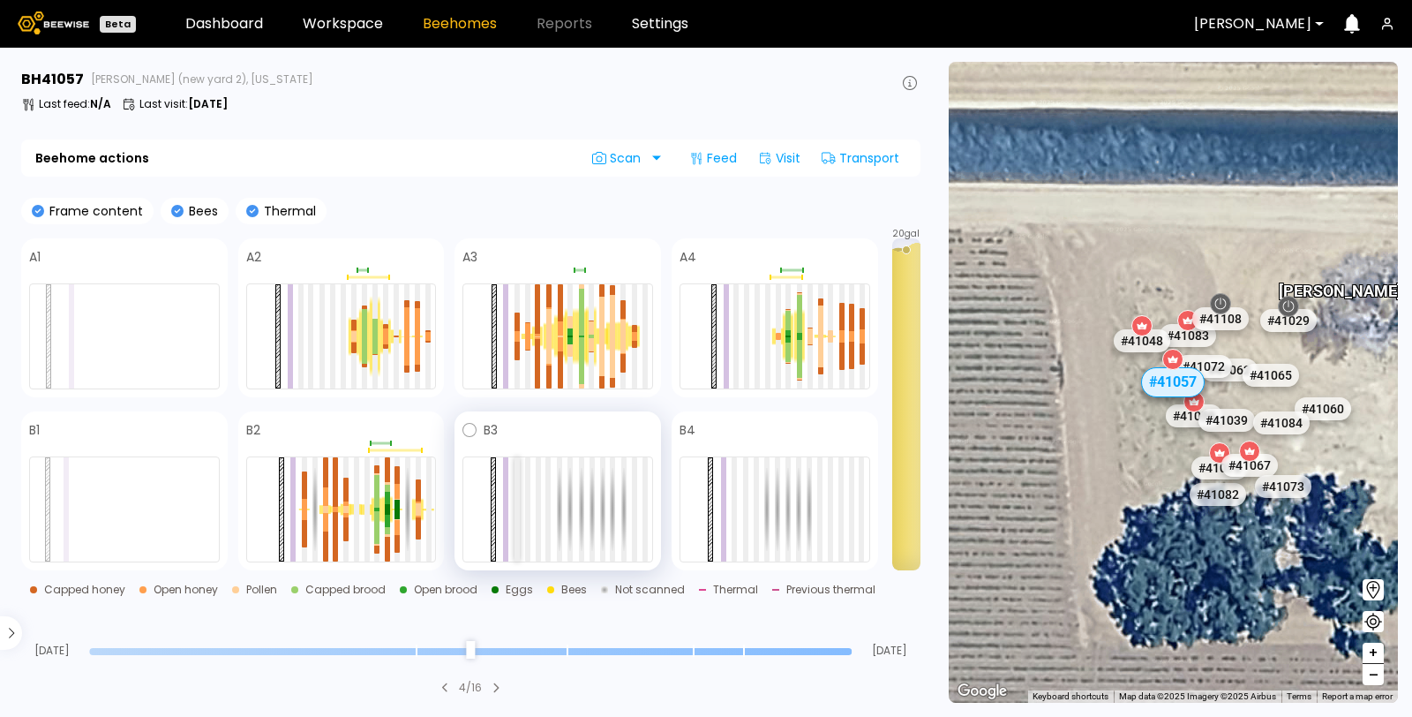
click at [515, 484] on div at bounding box center [517, 509] width 5 height 104
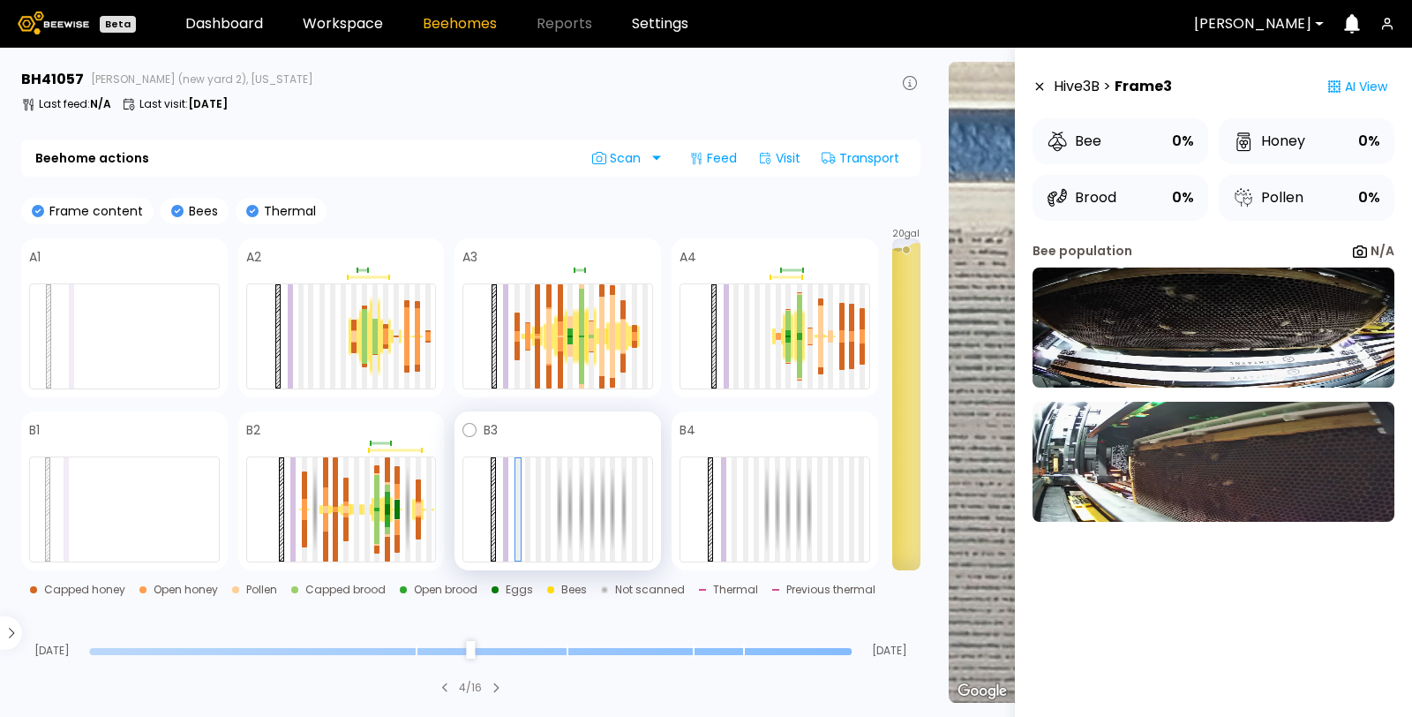
click at [530, 486] on div at bounding box center [558, 509] width 191 height 106
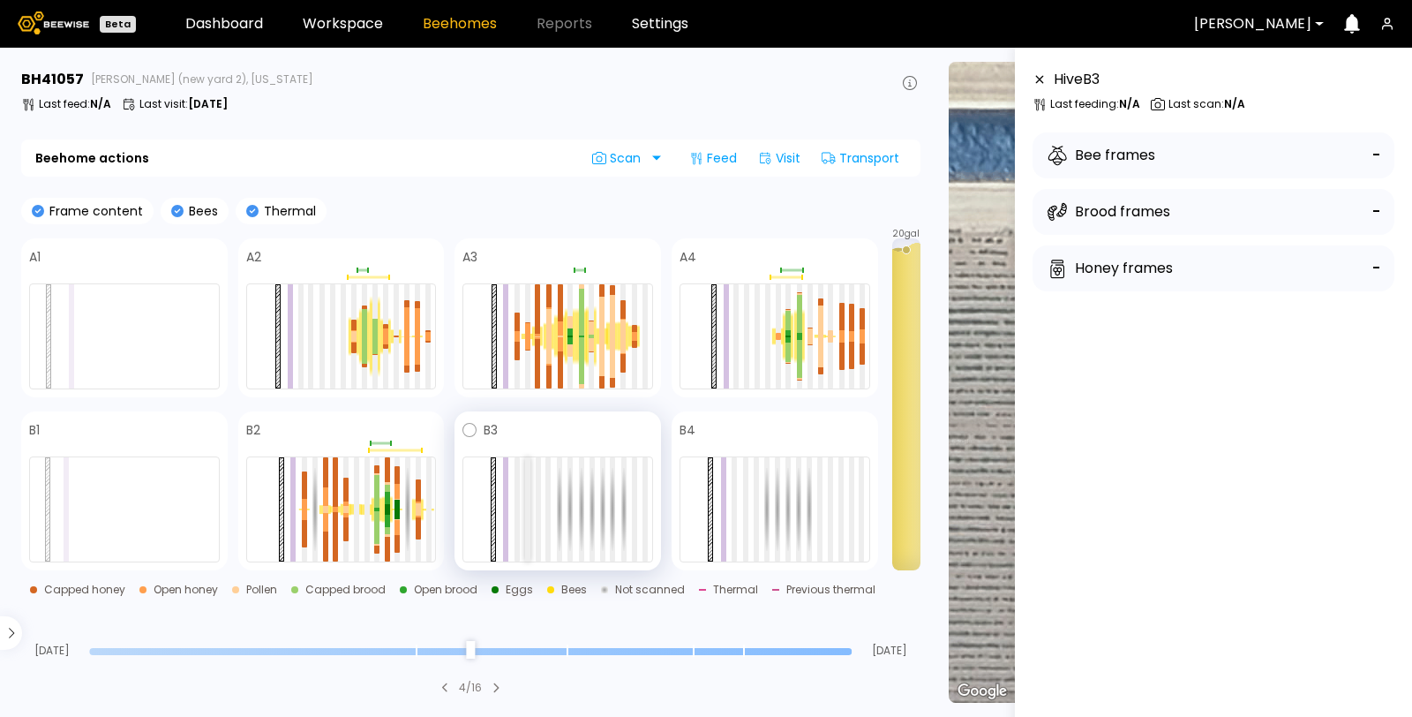
click at [526, 487] on div at bounding box center [527, 509] width 5 height 104
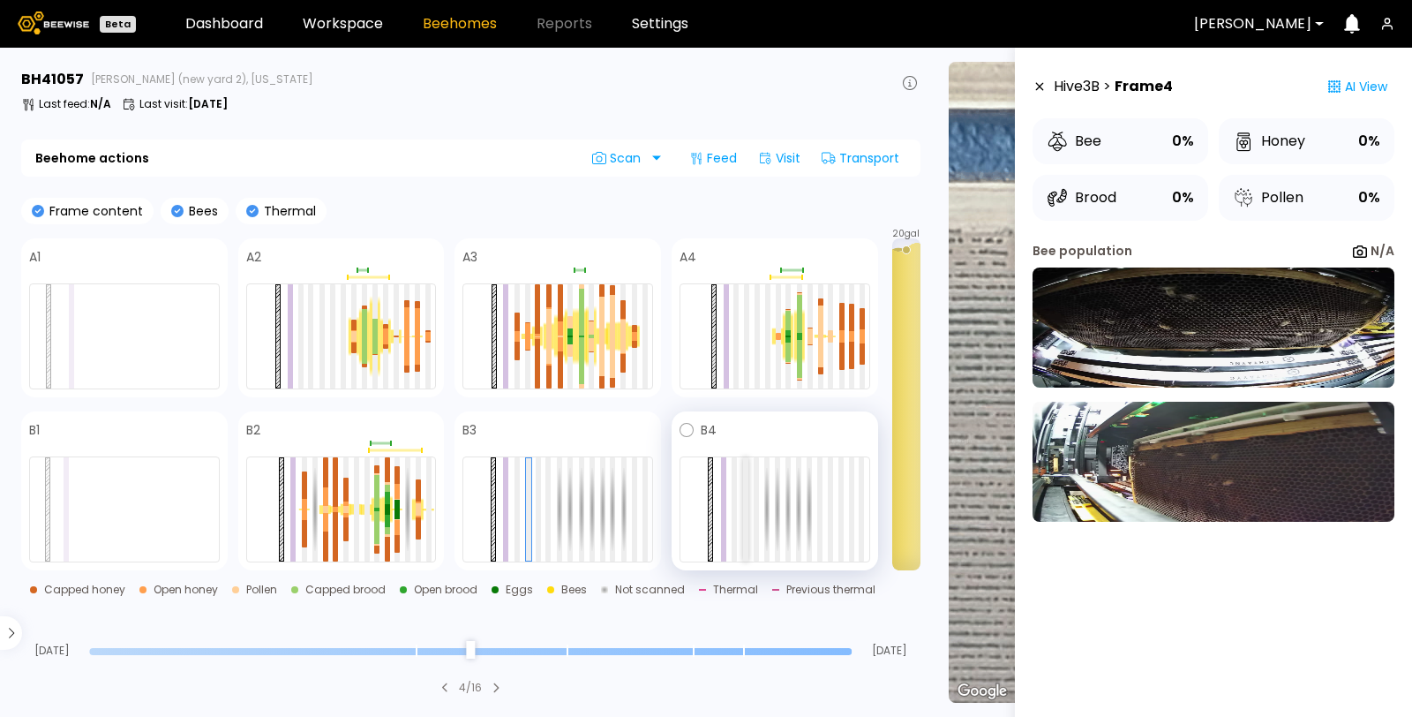
click at [743, 502] on div at bounding box center [745, 509] width 5 height 104
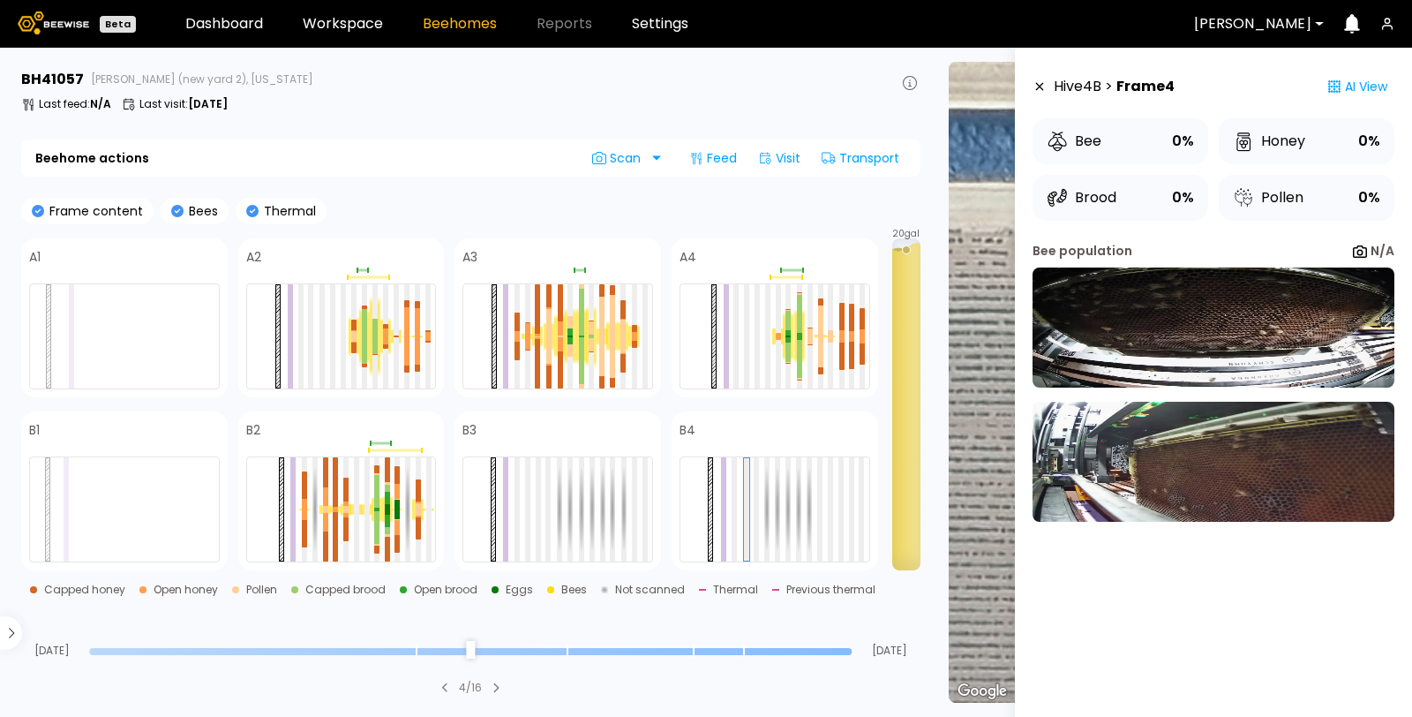
click at [1040, 87] on icon at bounding box center [1040, 87] width 8 height 8
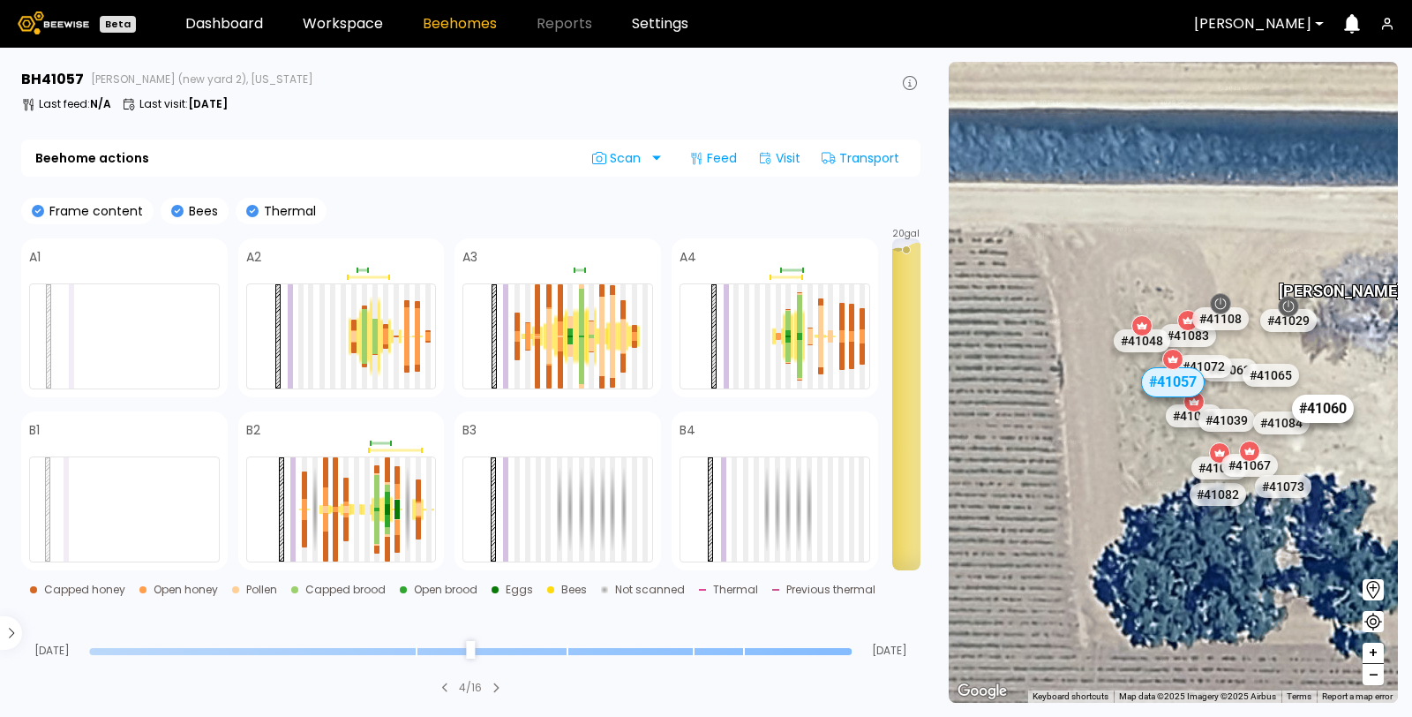
click at [1323, 405] on div "# 41060" at bounding box center [1323, 409] width 62 height 28
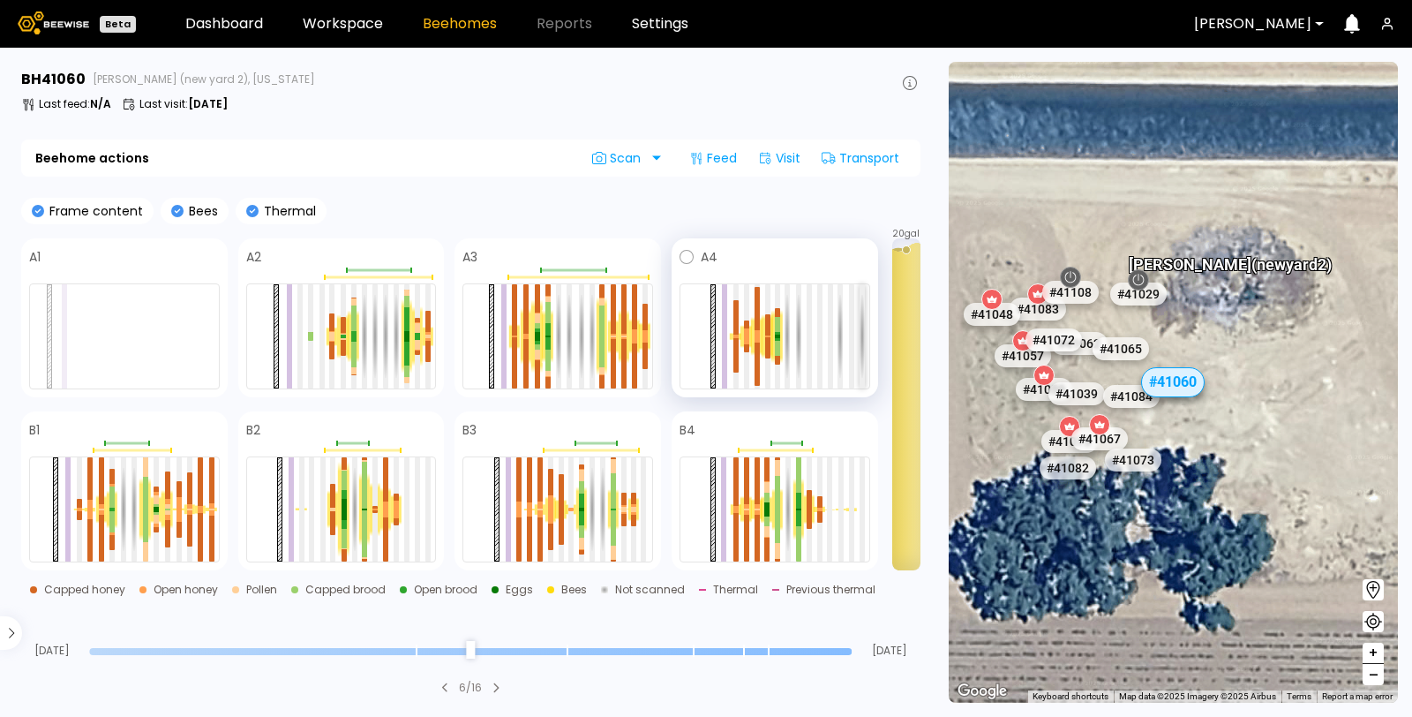
click at [861, 332] on div at bounding box center [862, 336] width 5 height 104
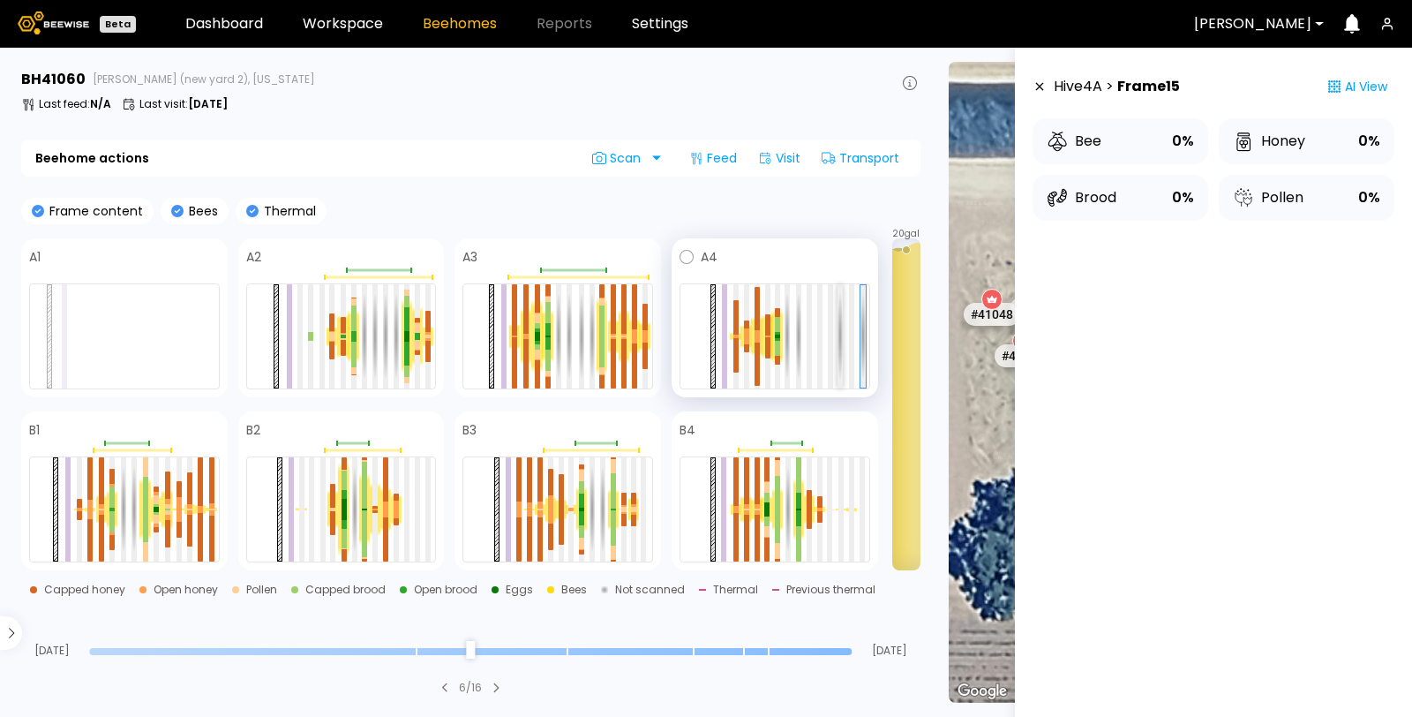
click at [839, 339] on div at bounding box center [840, 336] width 5 height 104
click at [849, 337] on div at bounding box center [851, 336] width 5 height 104
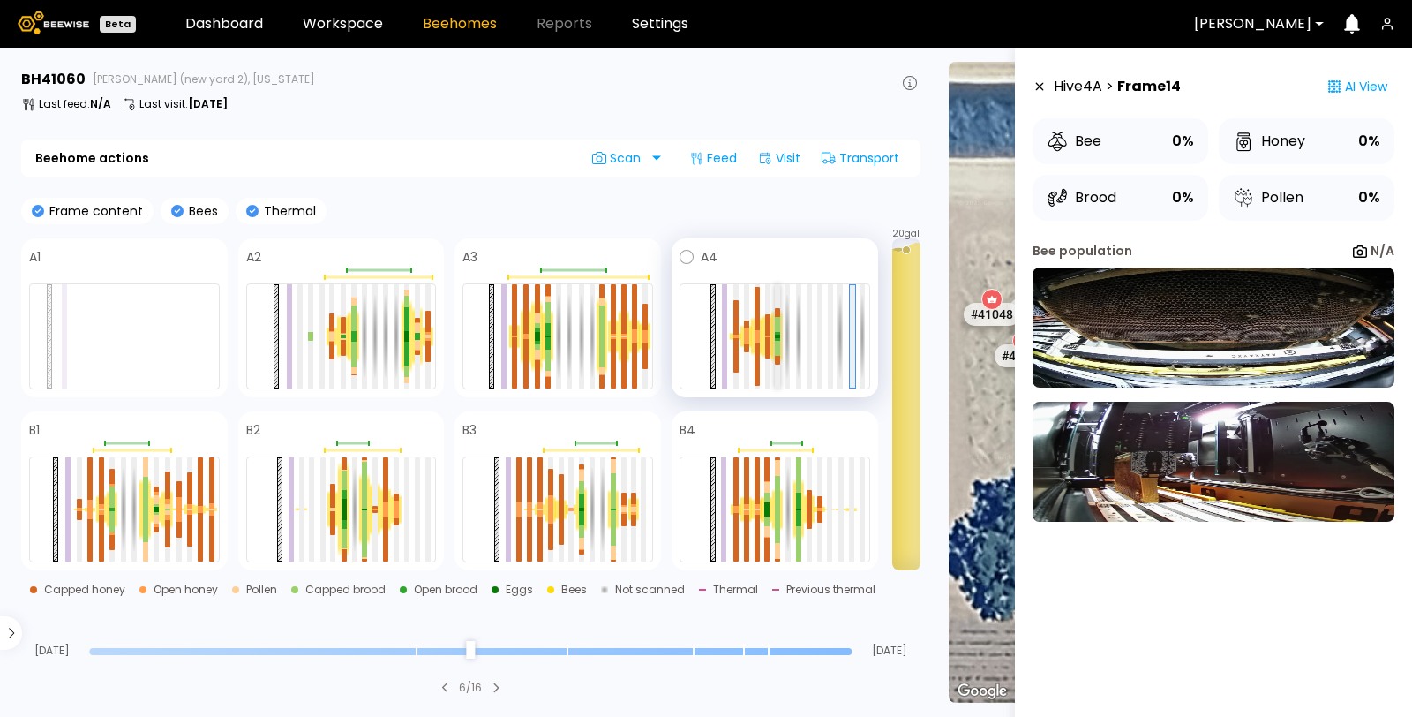
click at [776, 335] on div at bounding box center [777, 337] width 5 height 4
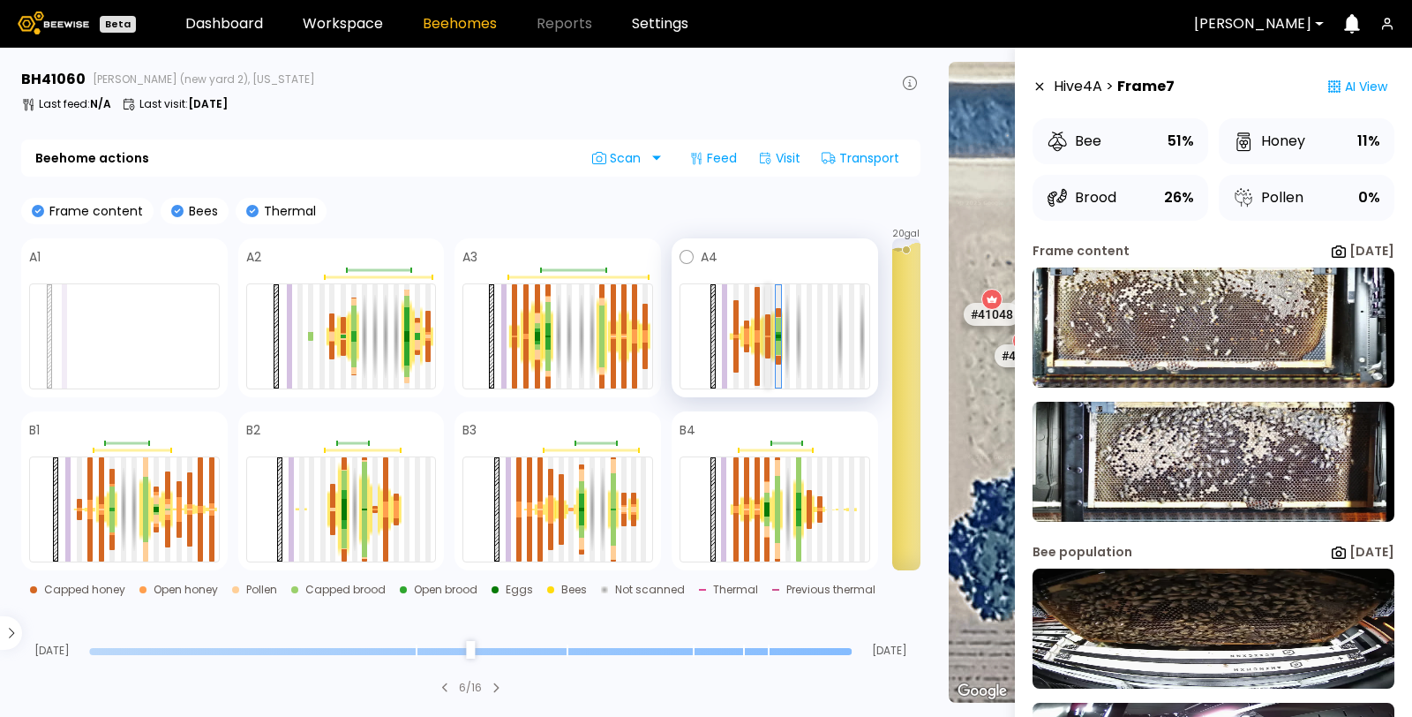
click at [768, 320] on div at bounding box center [767, 324] width 5 height 21
click at [775, 328] on div at bounding box center [777, 324] width 5 height 14
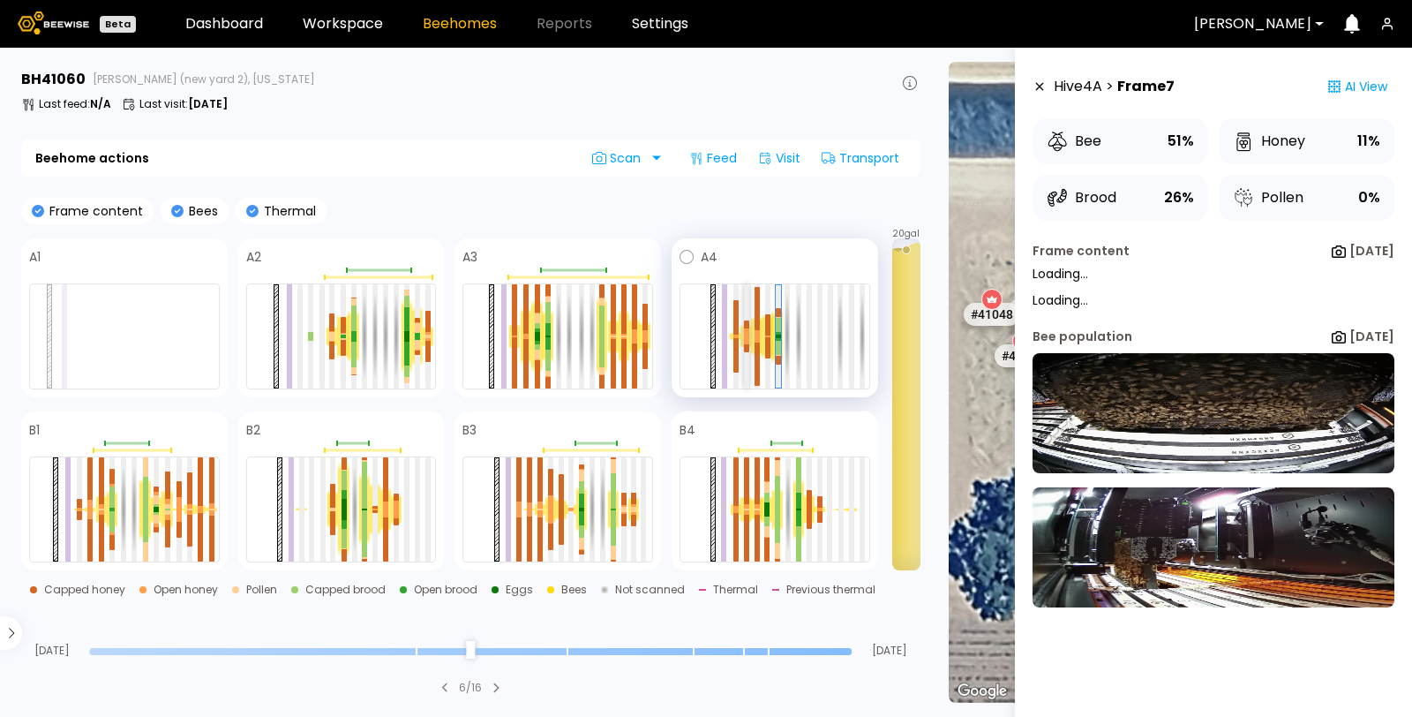
click at [744, 328] on div at bounding box center [746, 332] width 5 height 8
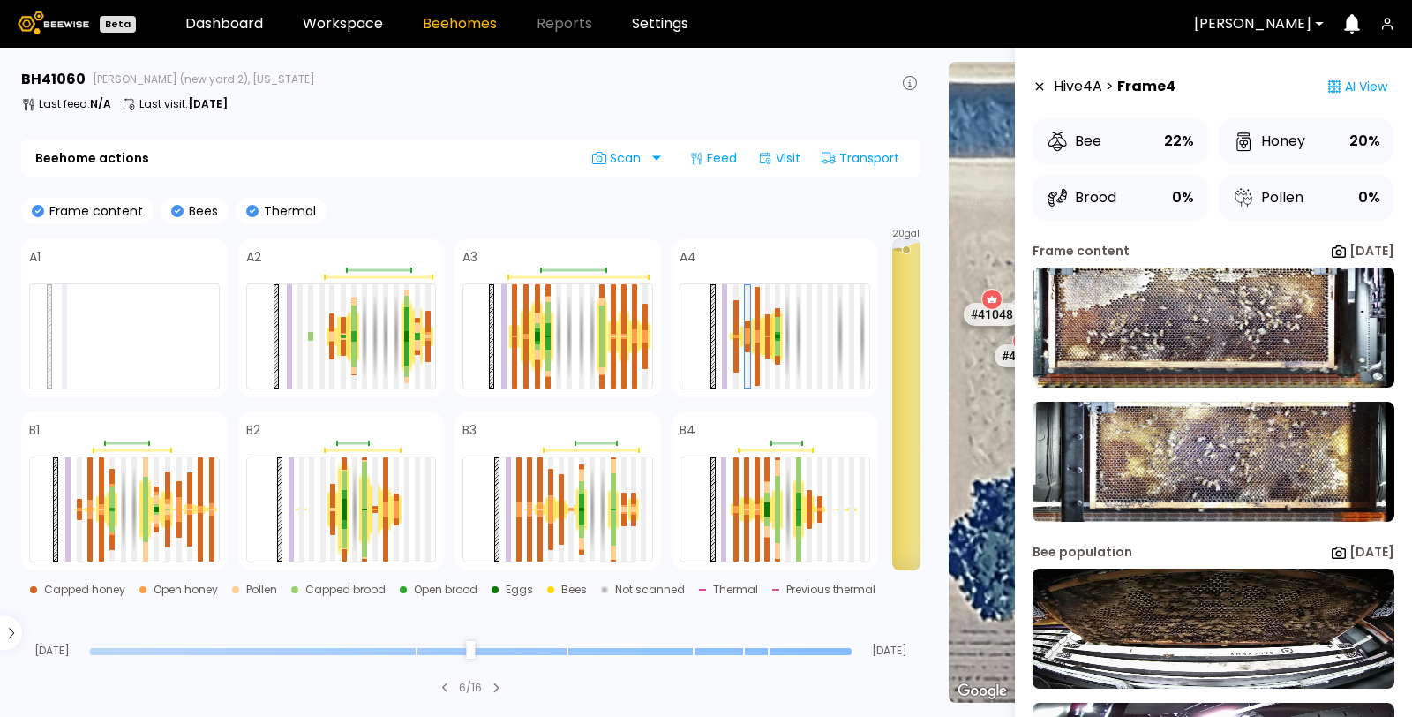
click at [1041, 88] on icon at bounding box center [1040, 86] width 14 height 12
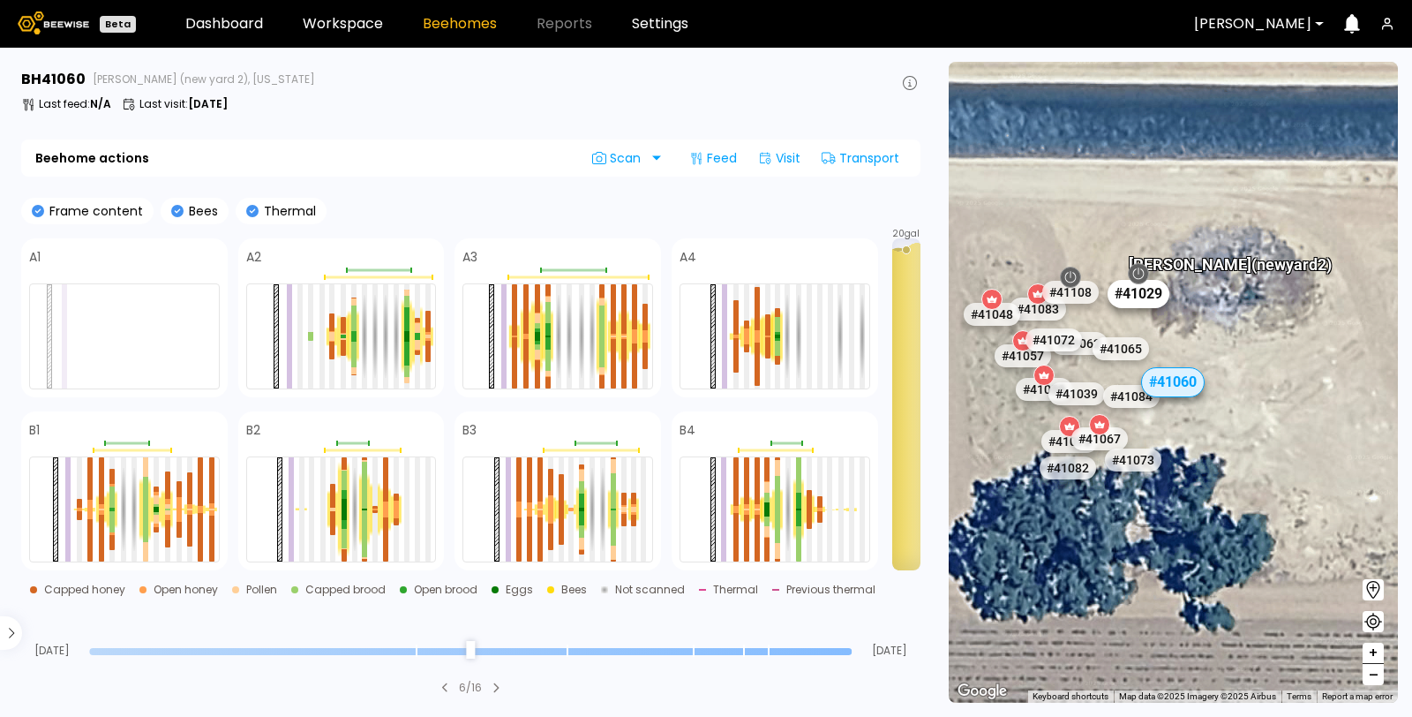
click at [1126, 300] on div "# 41029" at bounding box center [1140, 294] width 62 height 28
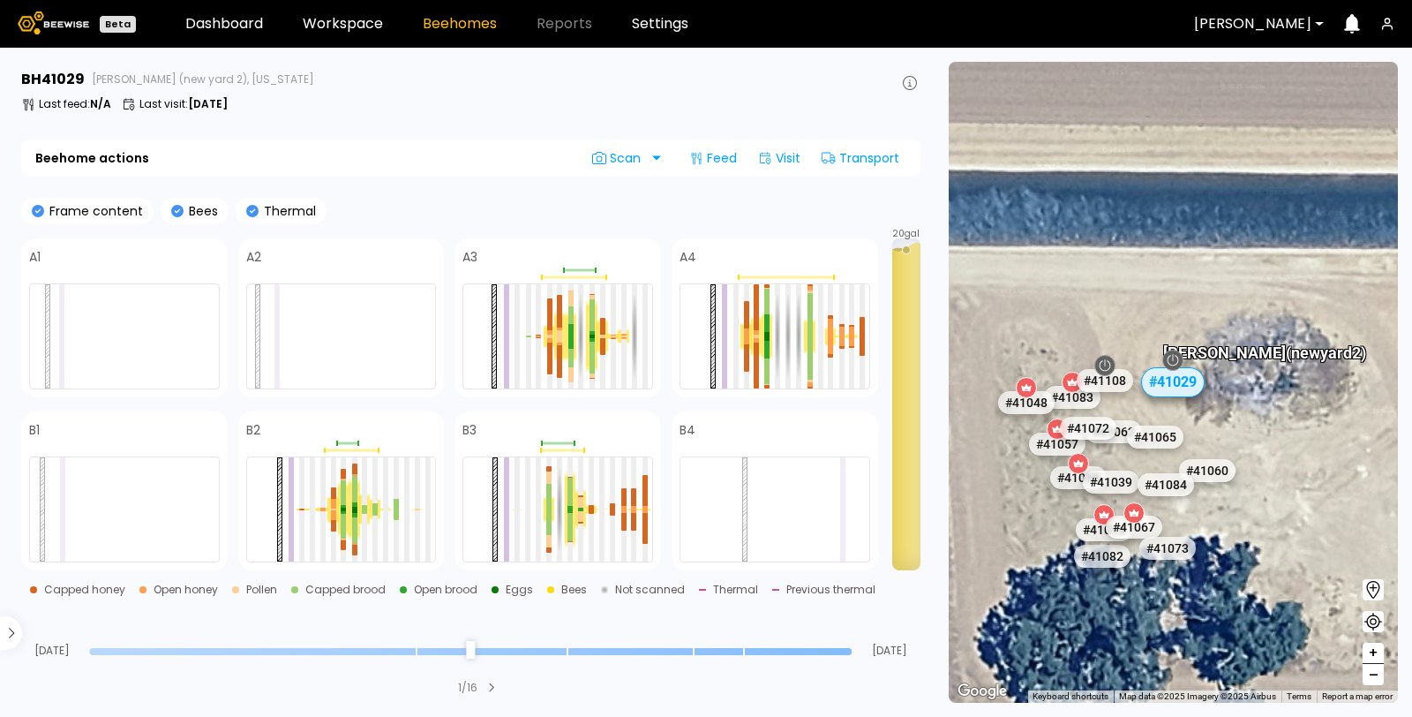
click at [1124, 393] on div "# 41108" at bounding box center [1134, 391] width 56 height 23
click at [1114, 386] on div "# 41108" at bounding box center [1106, 380] width 62 height 28
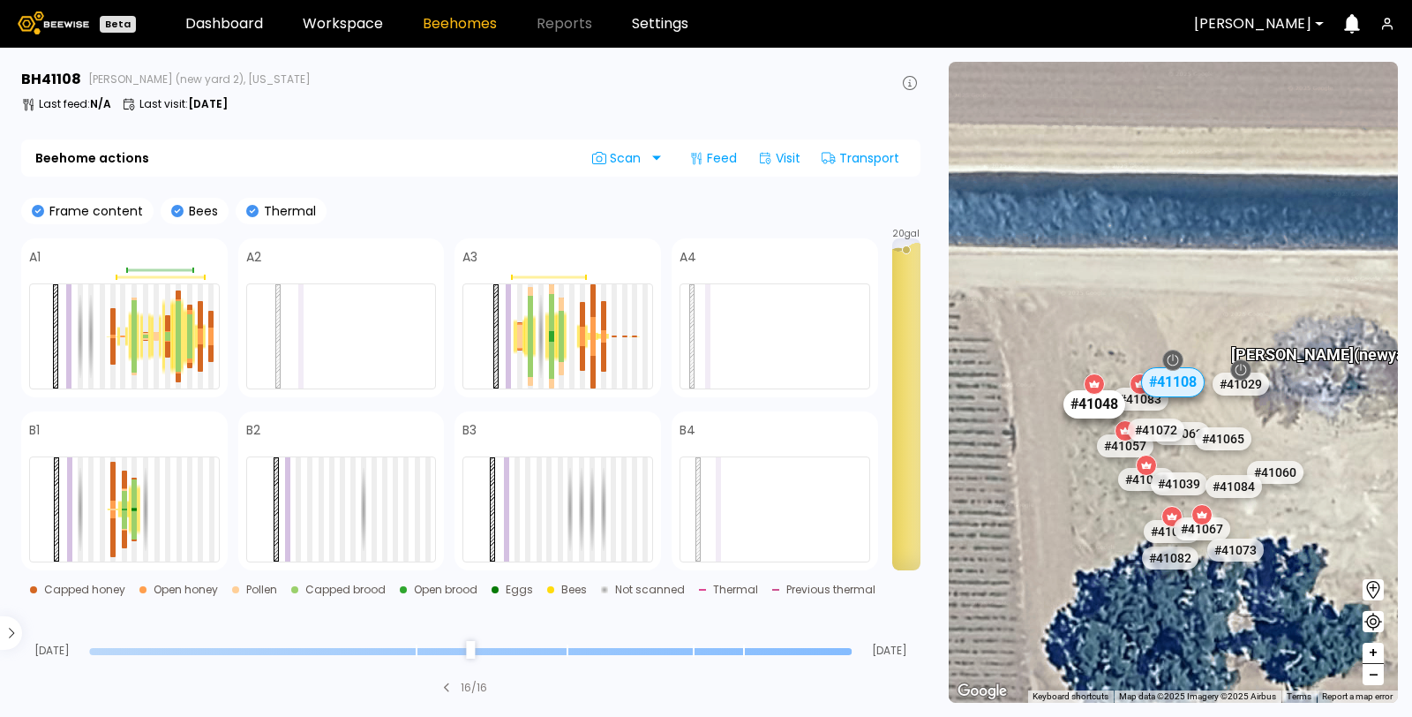
click at [1100, 411] on div "# 41048" at bounding box center [1096, 404] width 62 height 28
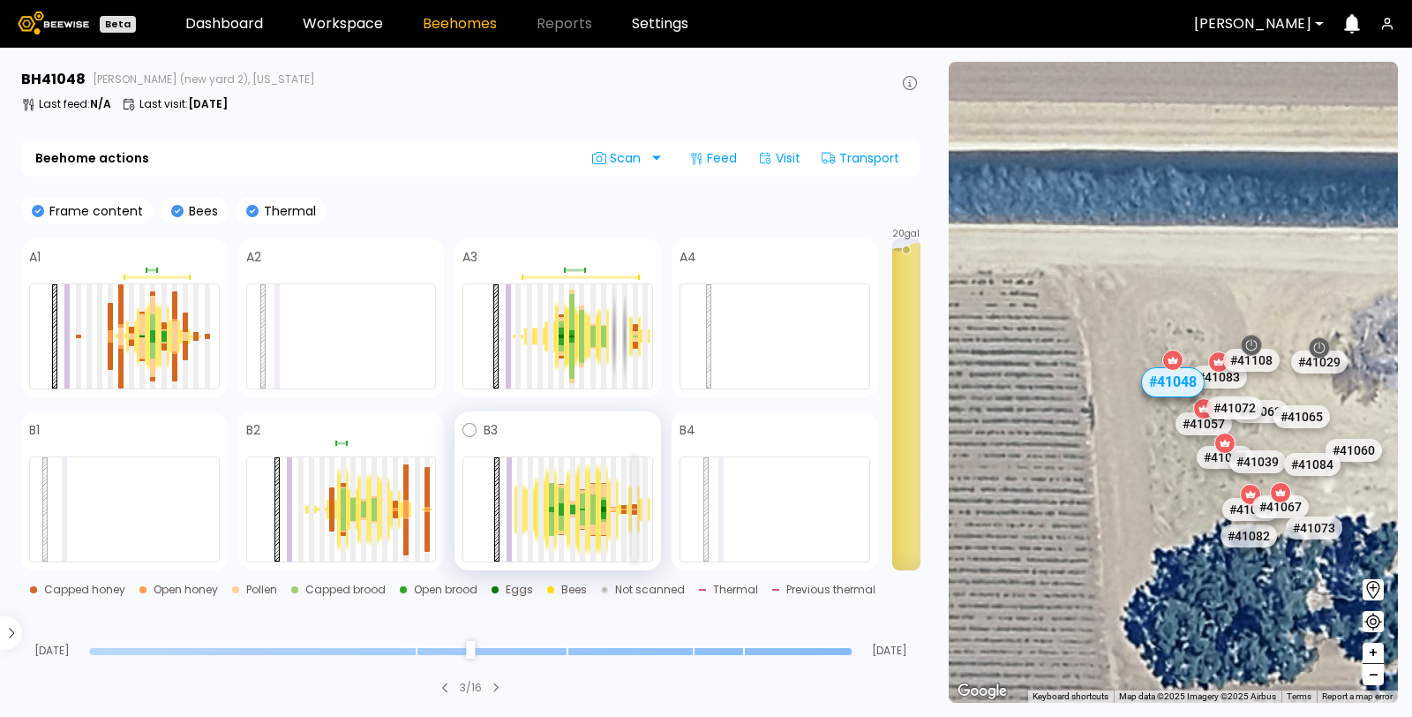
click at [635, 487] on div at bounding box center [634, 509] width 5 height 104
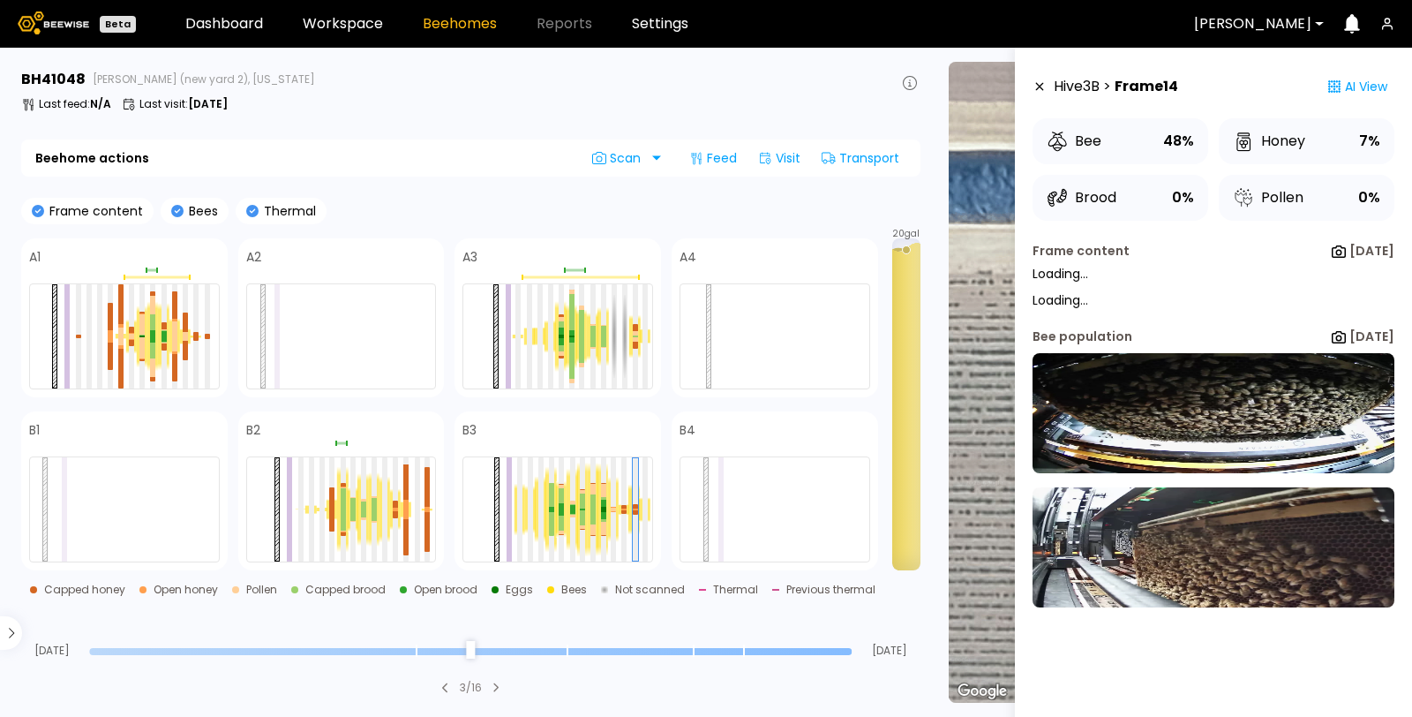
click at [1035, 83] on icon at bounding box center [1040, 86] width 14 height 12
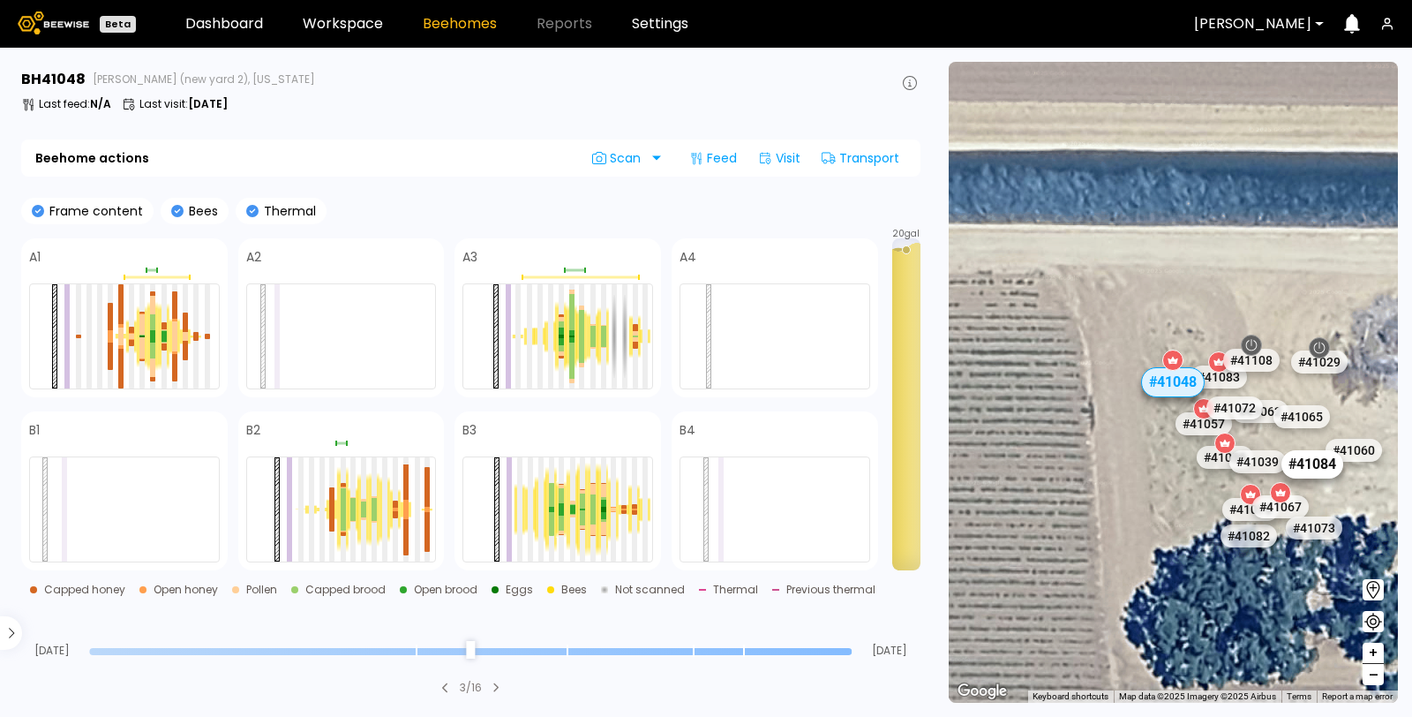
click at [1313, 466] on div "# 41084" at bounding box center [1314, 464] width 62 height 28
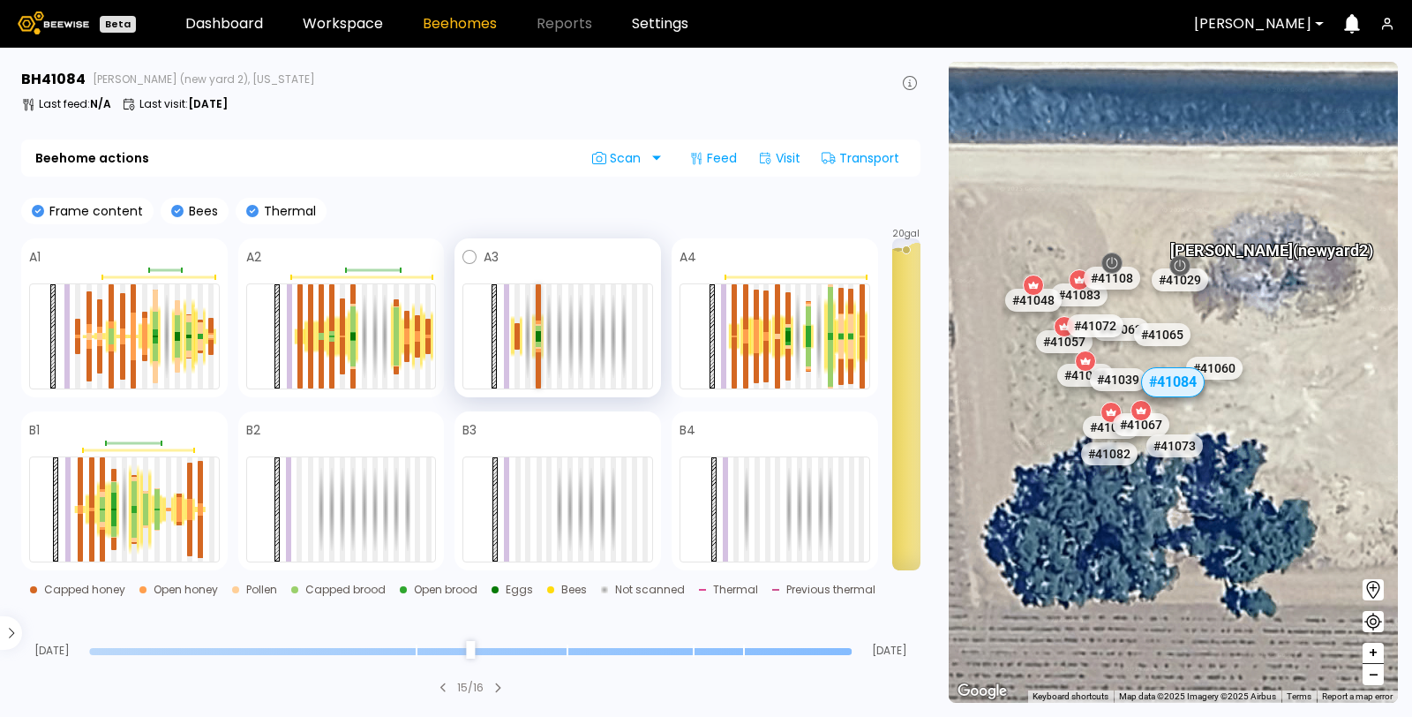
click at [538, 320] on div at bounding box center [538, 322] width 5 height 4
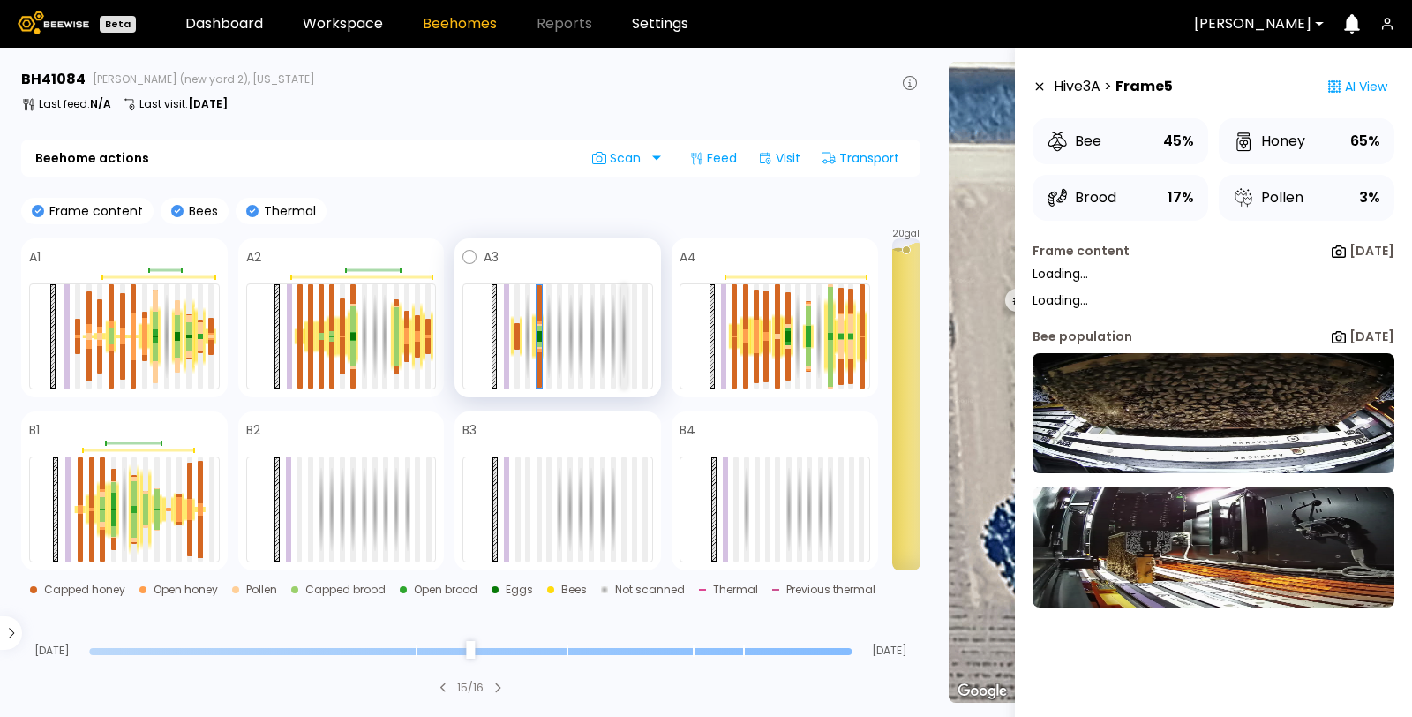
click at [624, 323] on div at bounding box center [623, 336] width 5 height 104
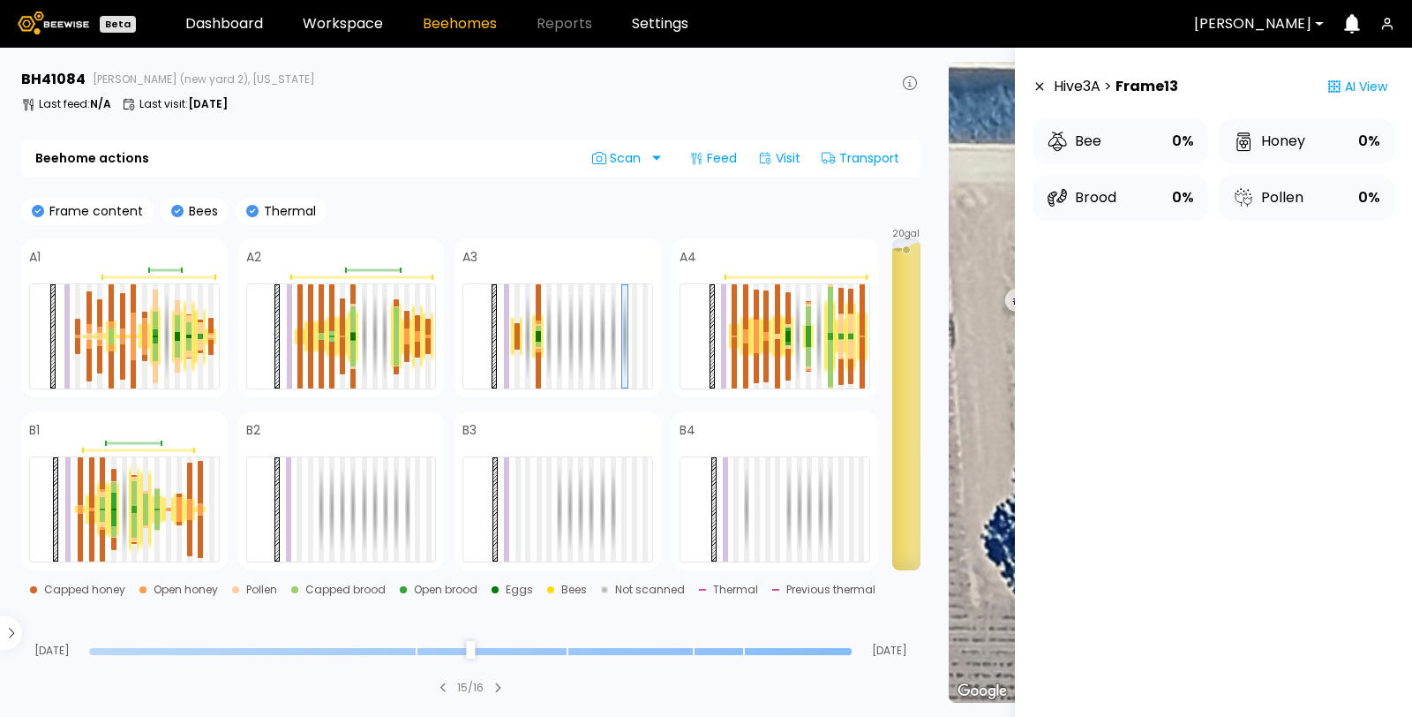
click at [1035, 89] on icon at bounding box center [1040, 86] width 14 height 12
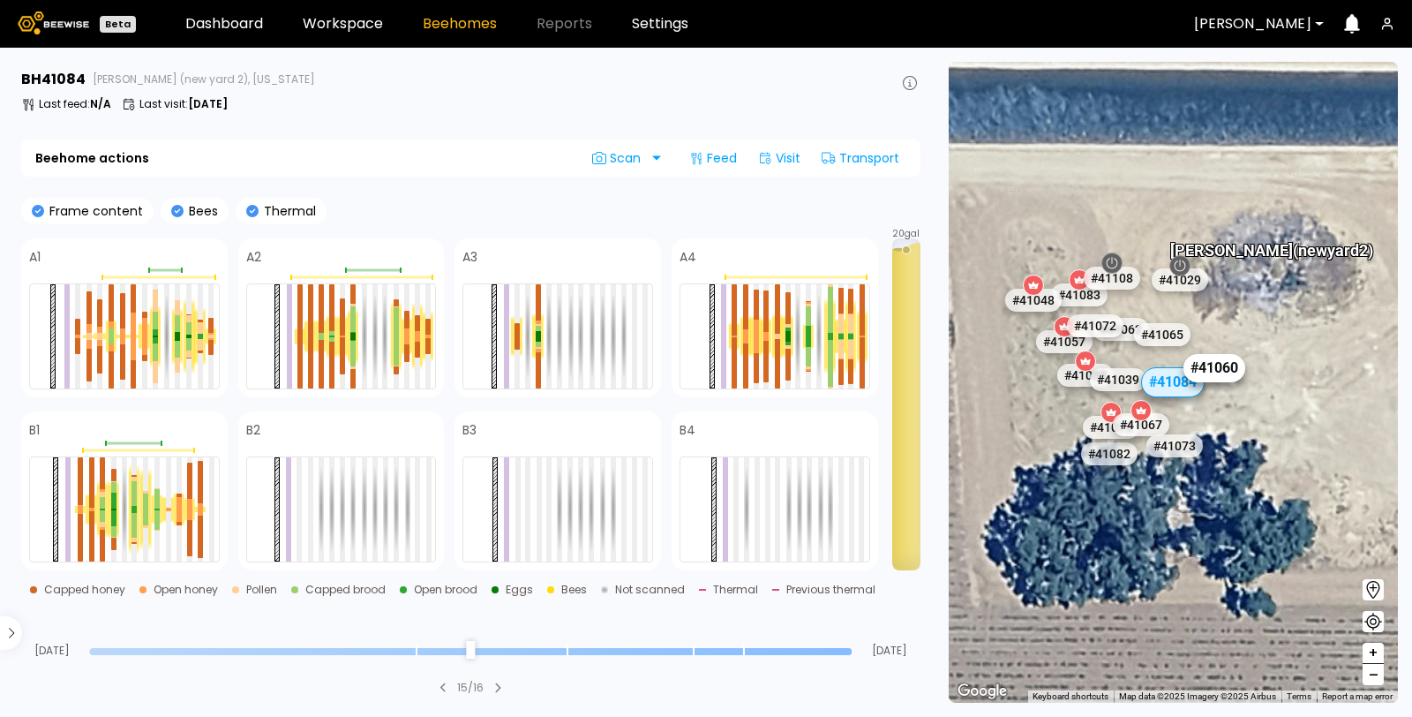
click at [1216, 365] on div "# 41060" at bounding box center [1215, 368] width 62 height 28
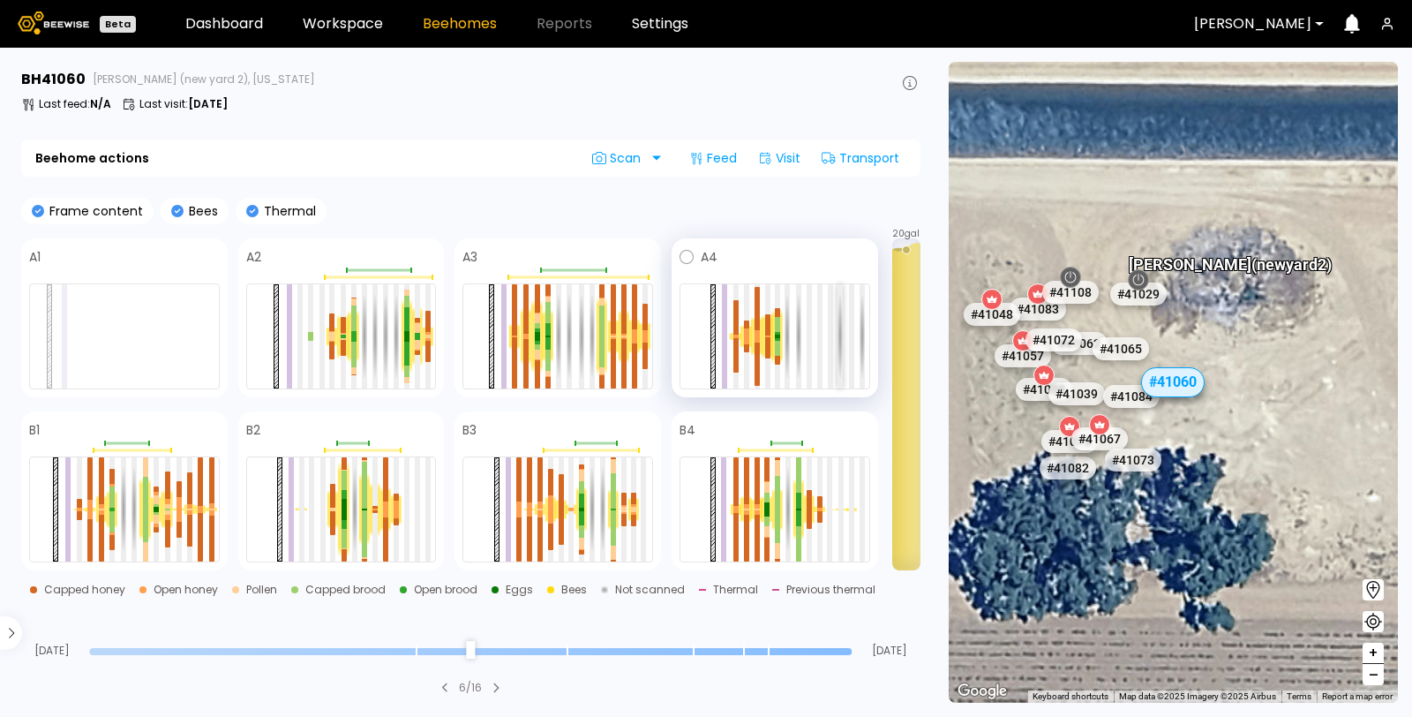
click at [841, 318] on div at bounding box center [840, 336] width 5 height 104
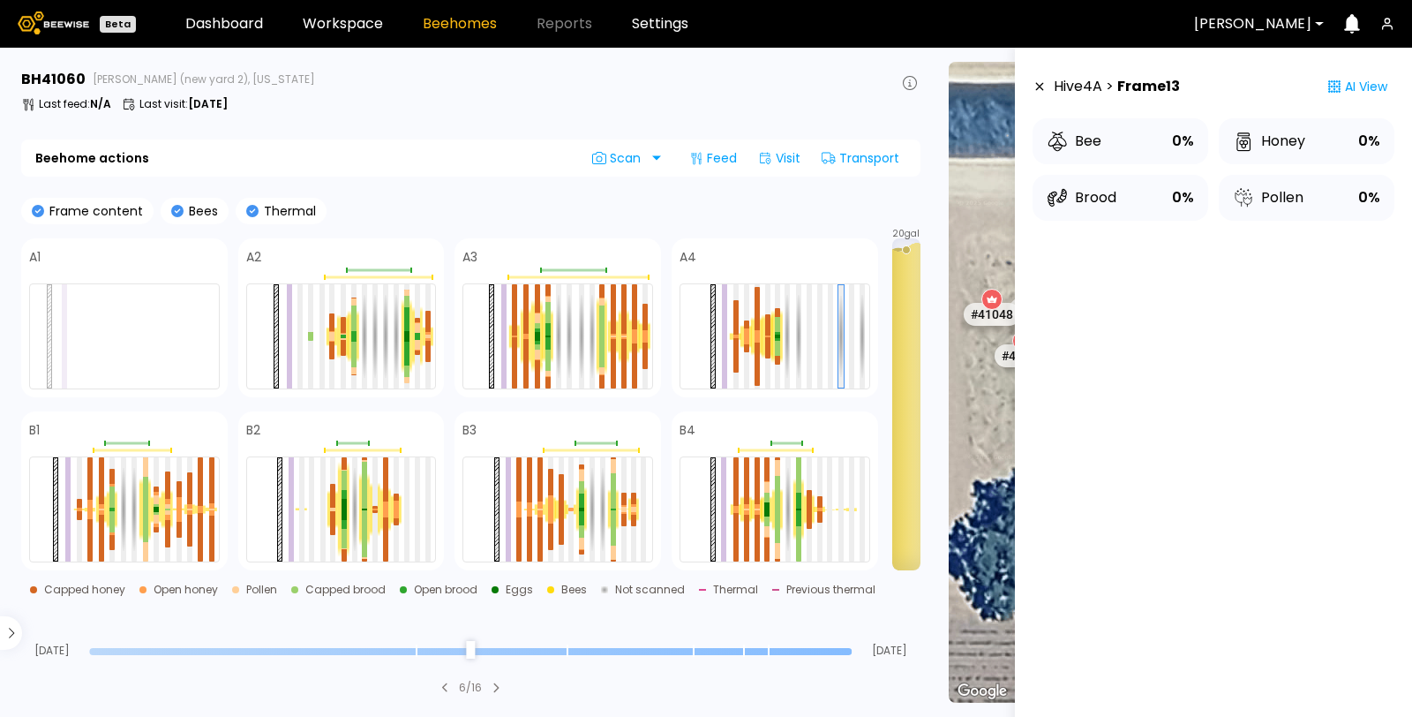
click at [1041, 89] on icon at bounding box center [1040, 86] width 14 height 12
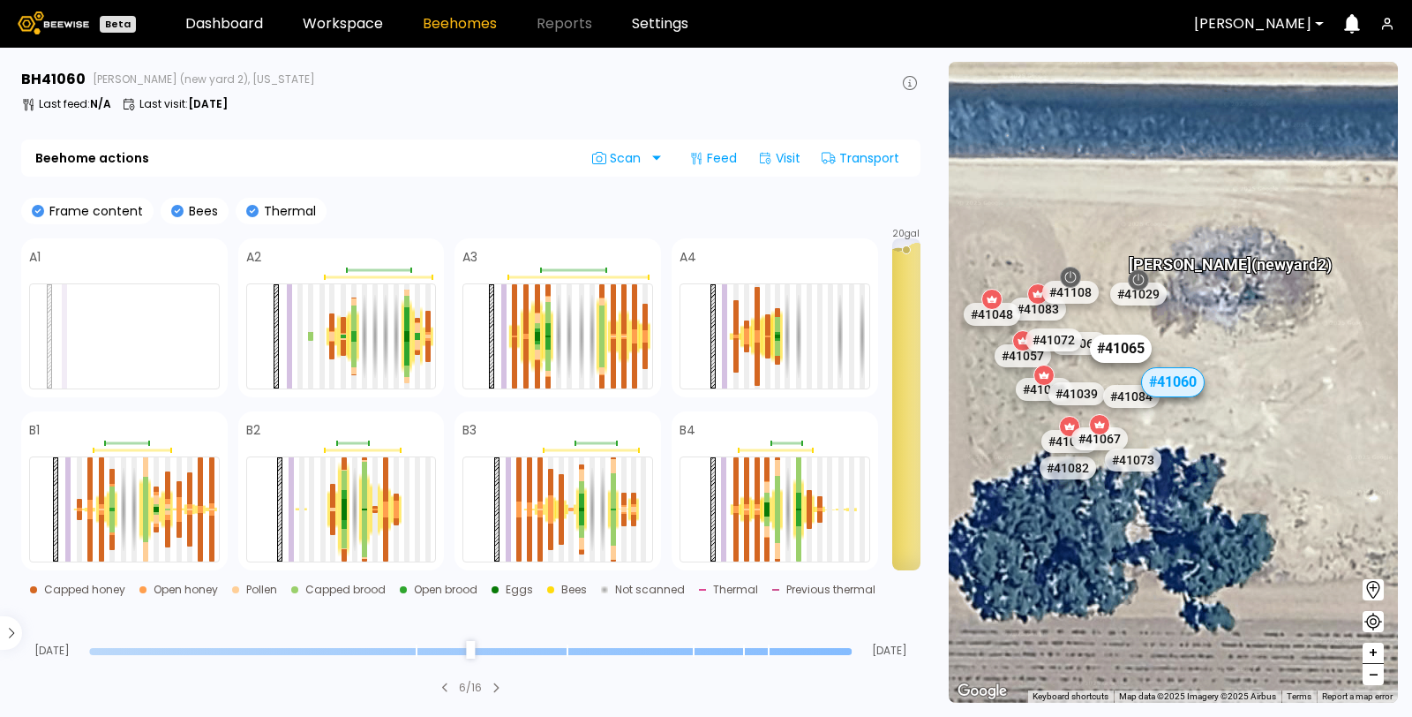
click at [1123, 346] on div "# 41065" at bounding box center [1122, 349] width 62 height 28
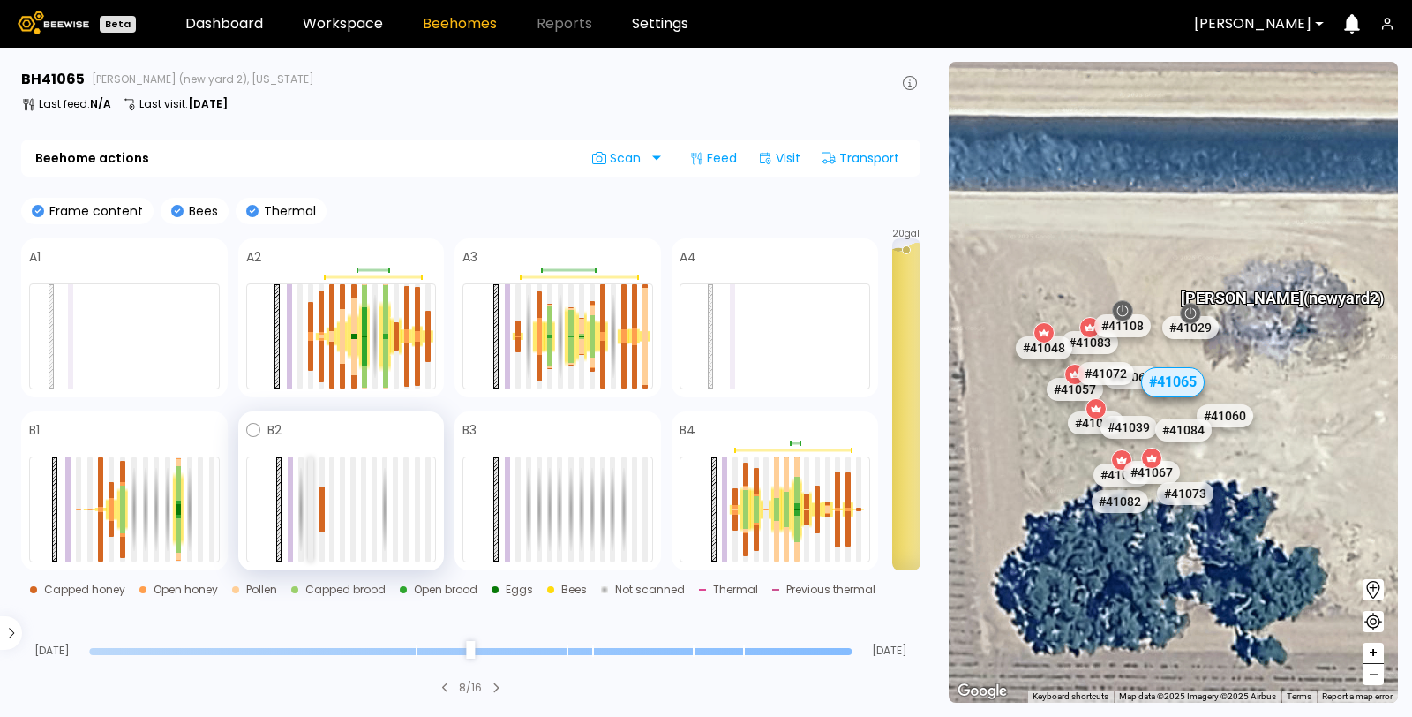
click at [312, 486] on div at bounding box center [310, 509] width 5 height 104
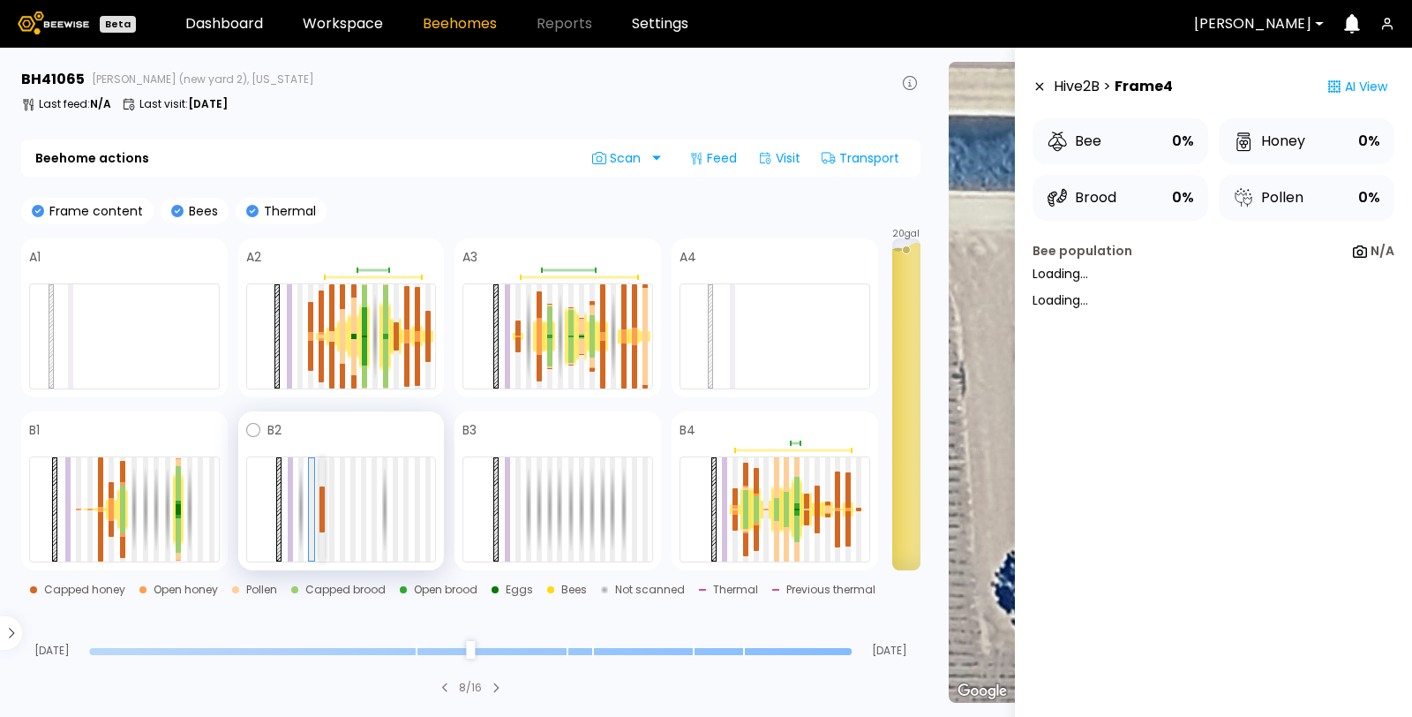
click at [322, 485] on div at bounding box center [322, 509] width 5 height 104
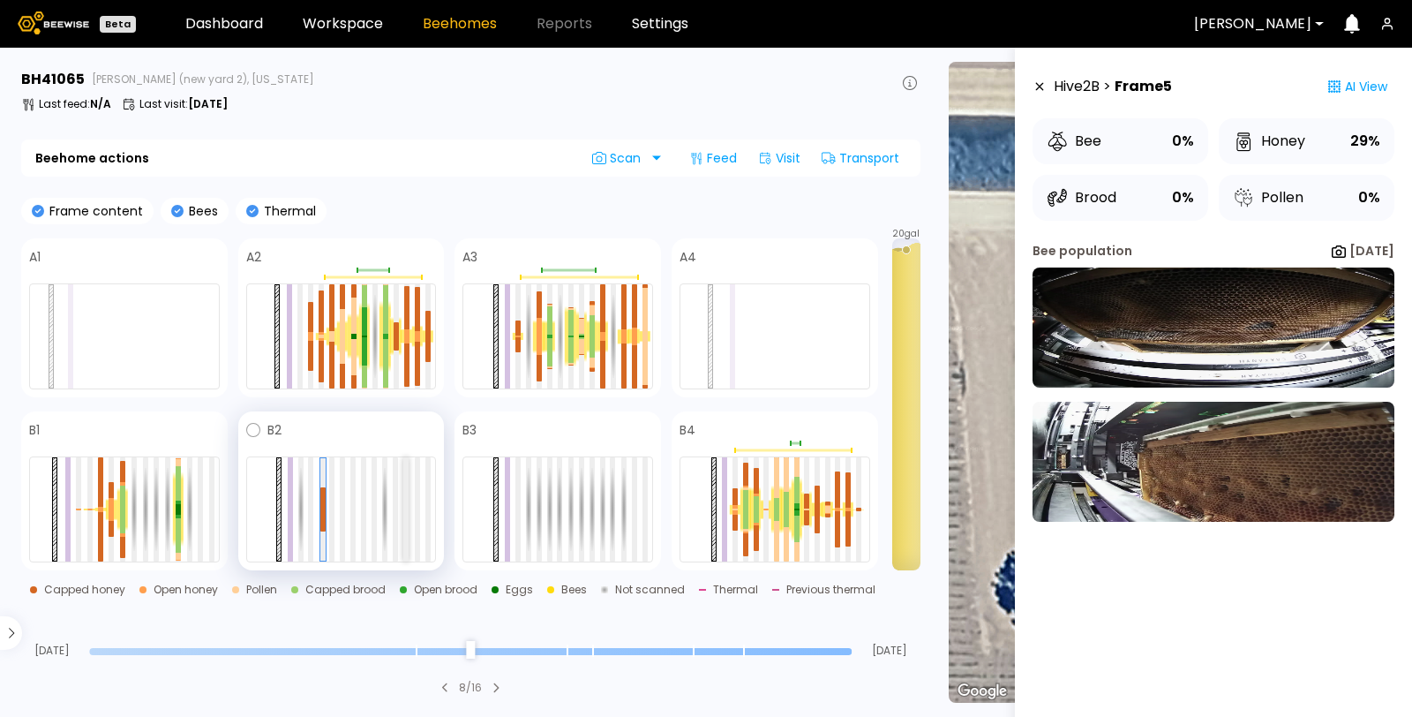
click at [409, 485] on div at bounding box center [405, 509] width 5 height 104
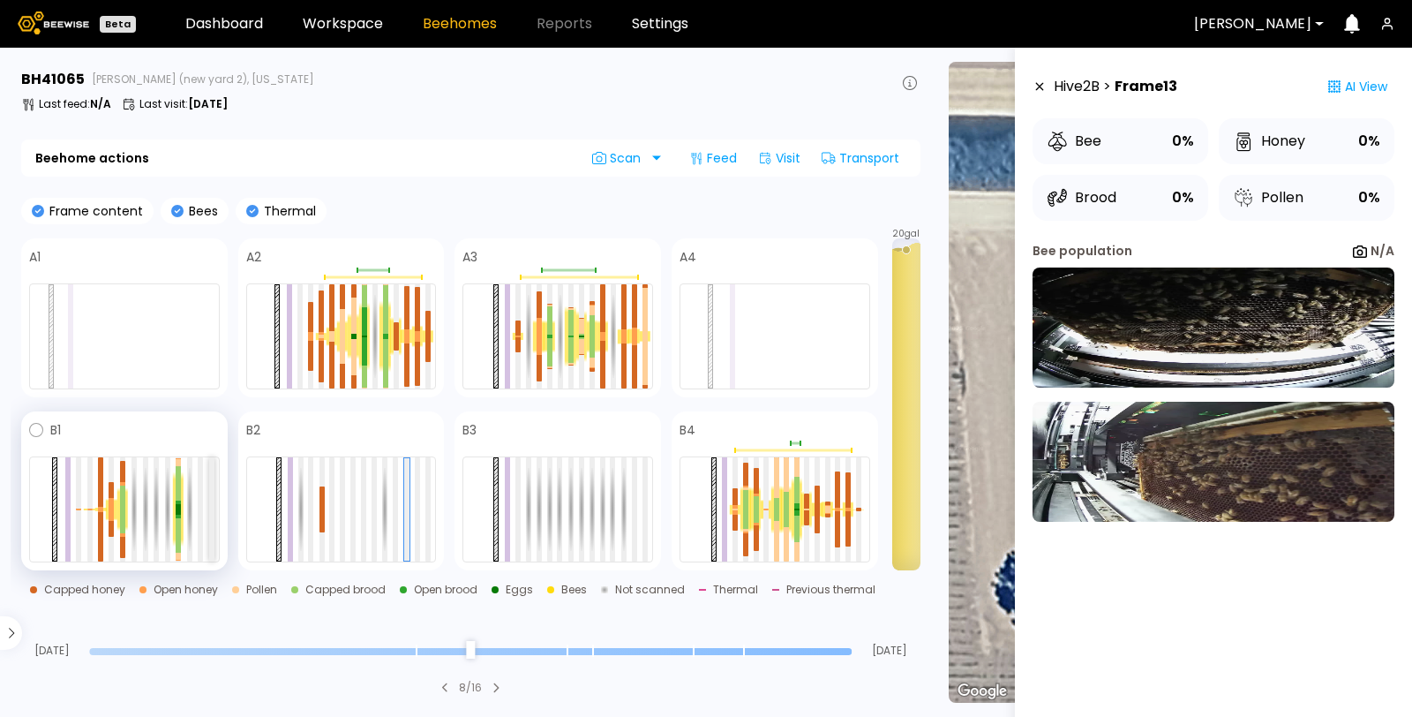
click at [209, 494] on div at bounding box center [211, 509] width 5 height 104
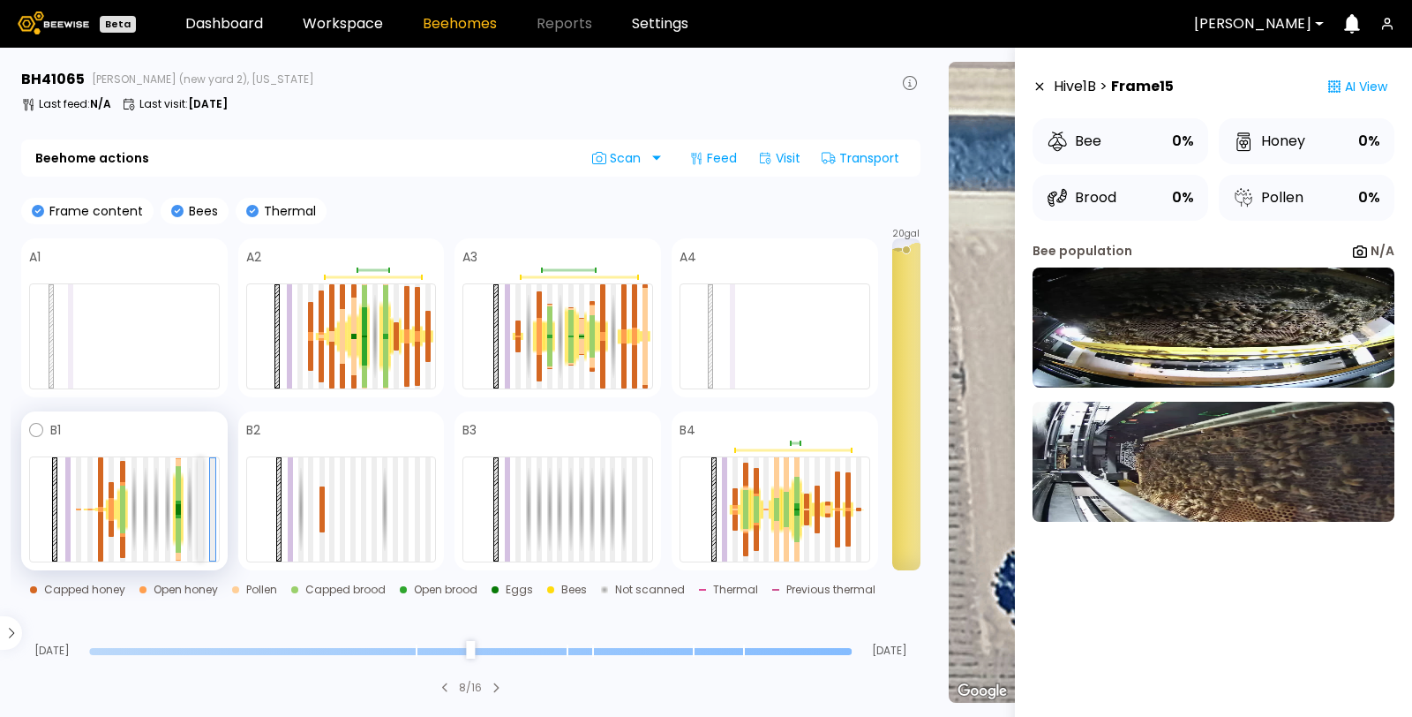
click at [201, 499] on div at bounding box center [200, 509] width 5 height 104
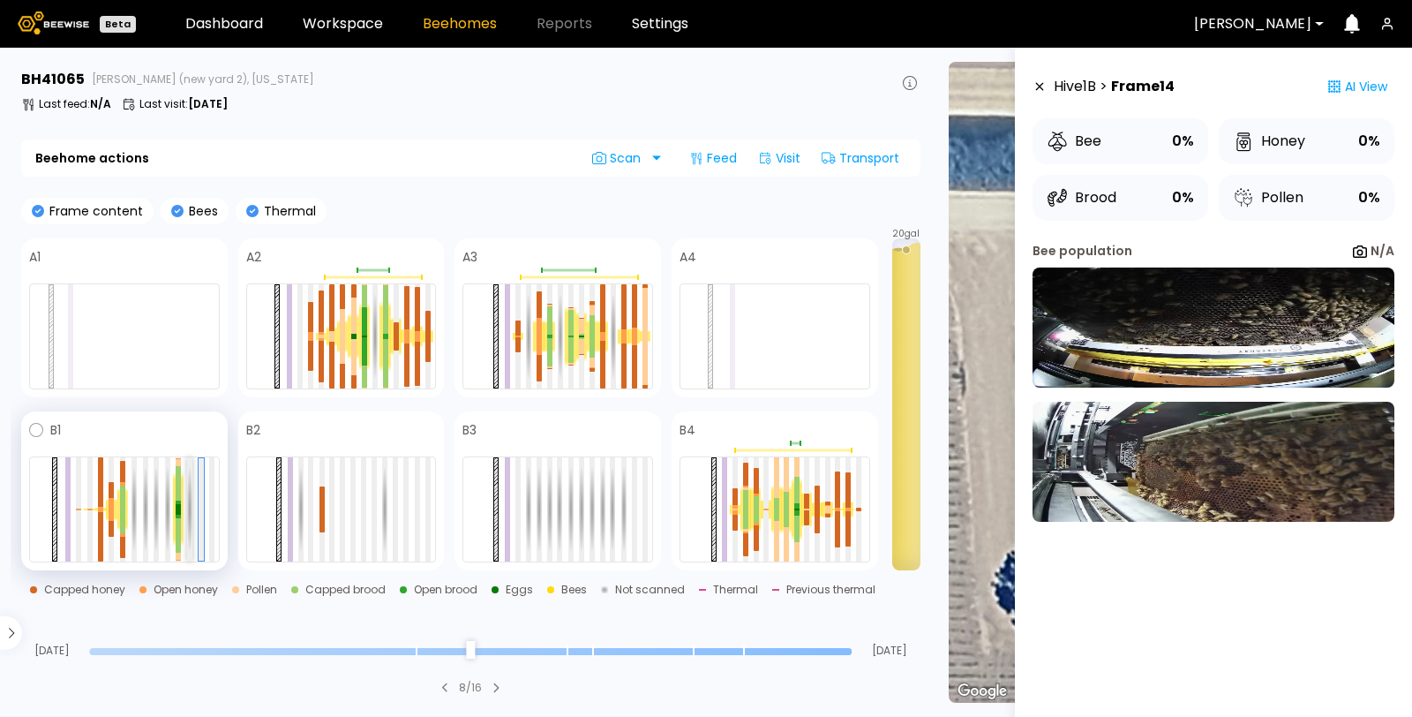
click at [188, 493] on div at bounding box center [189, 509] width 5 height 104
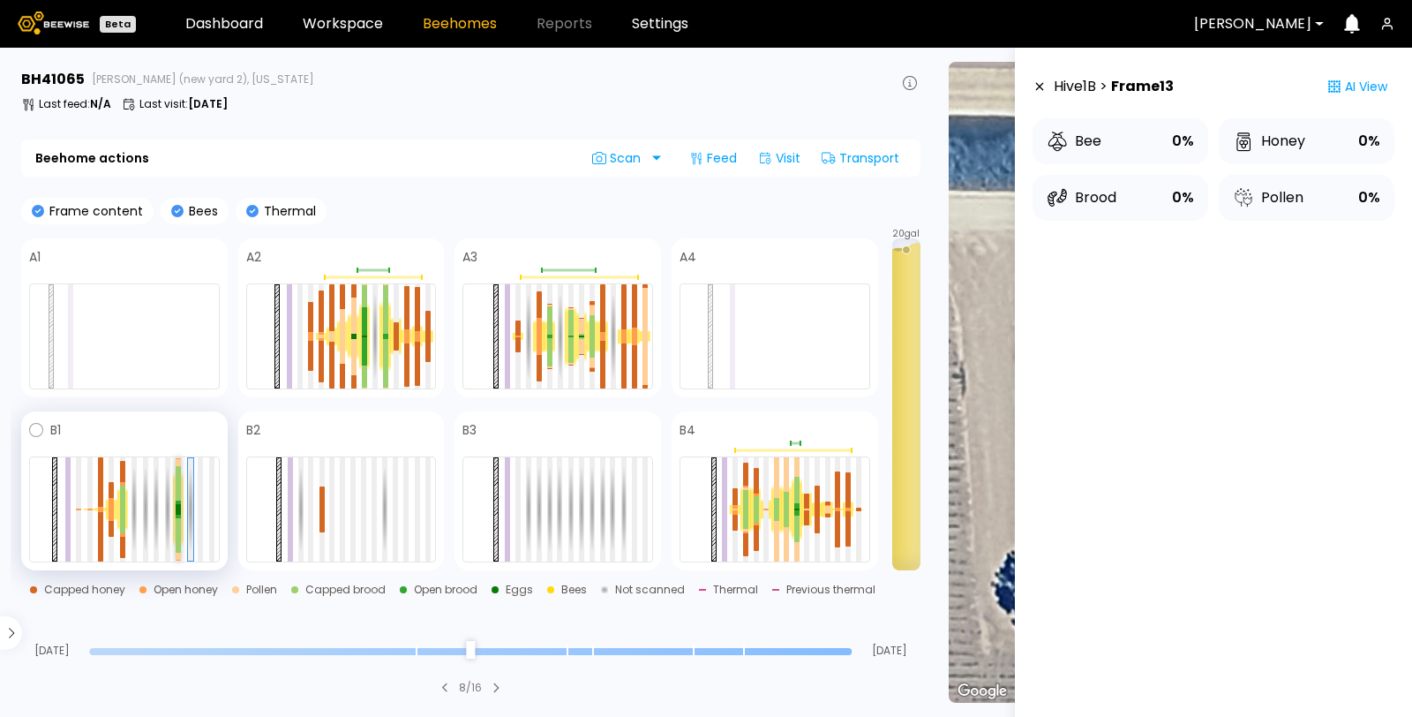
click at [179, 501] on div at bounding box center [178, 502] width 5 height 4
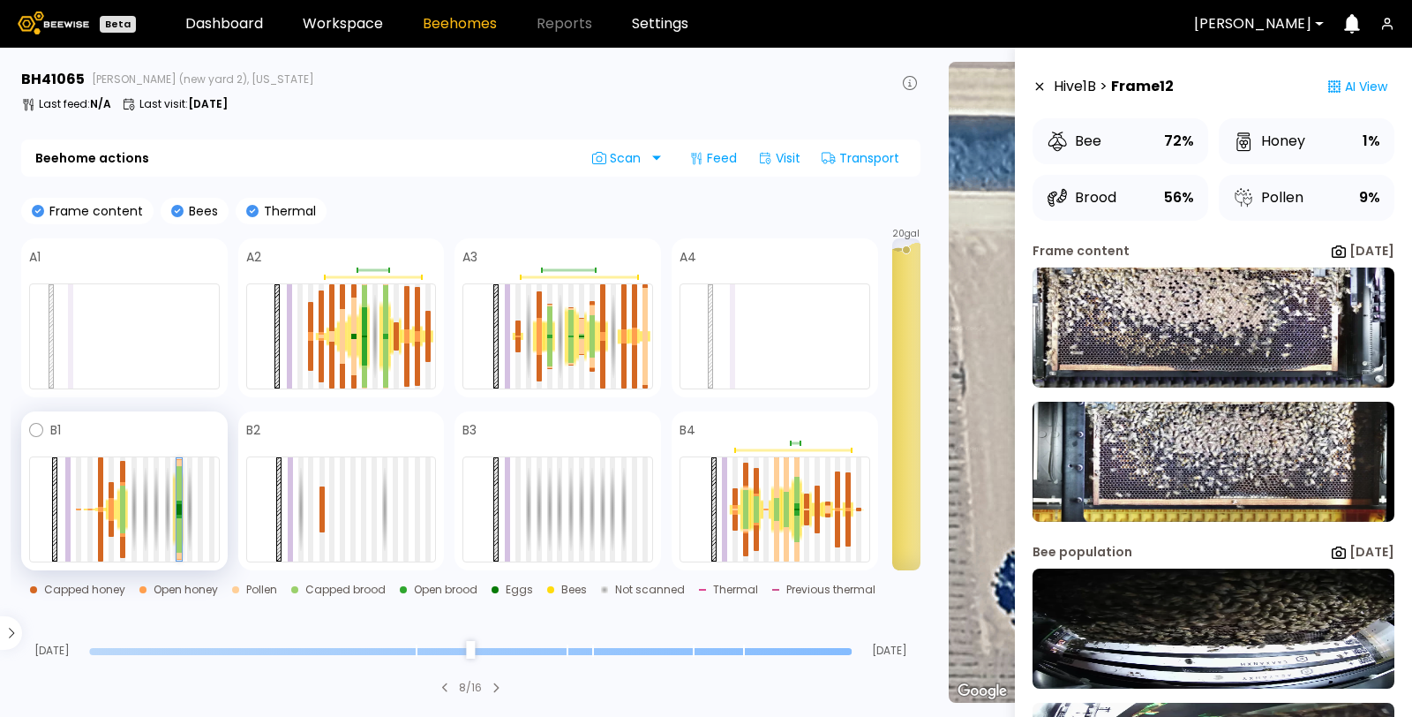
click at [178, 480] on div at bounding box center [179, 483] width 5 height 34
click at [178, 486] on div at bounding box center [179, 483] width 5 height 34
